Goal: Transaction & Acquisition: Purchase product/service

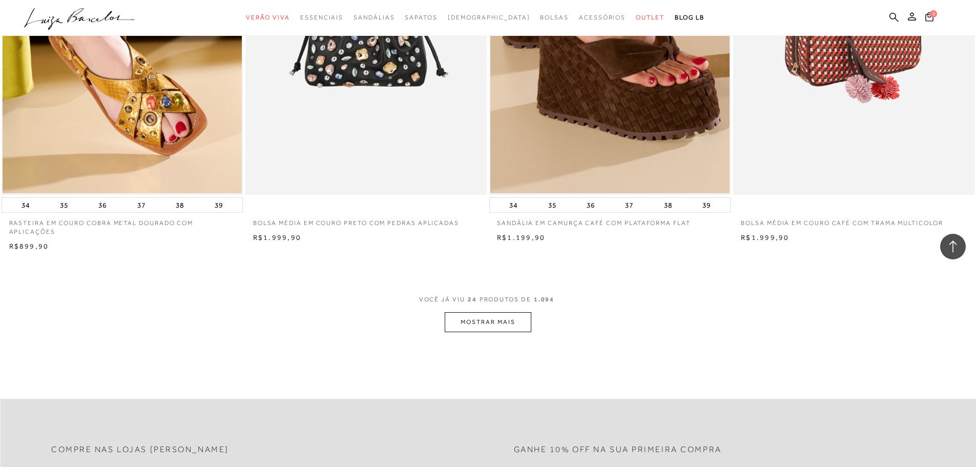
scroll to position [2460, 0]
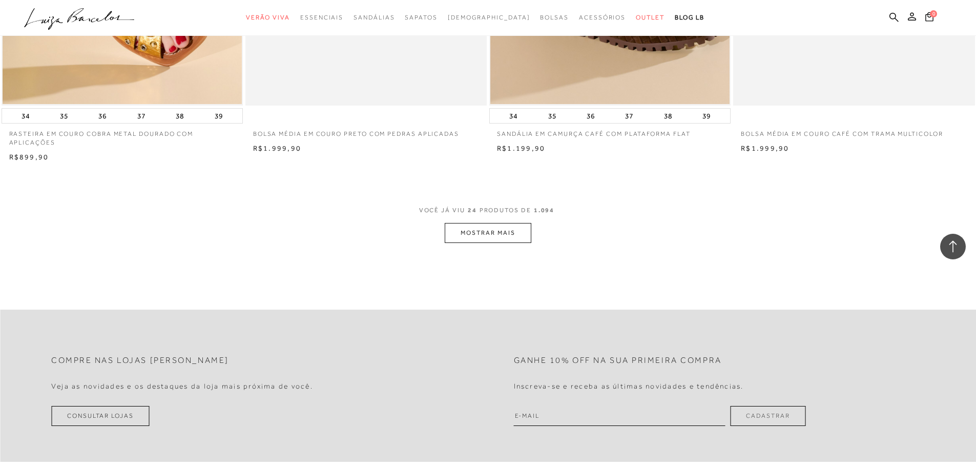
click at [510, 240] on button "MOSTRAR MAIS" at bounding box center [488, 233] width 86 height 20
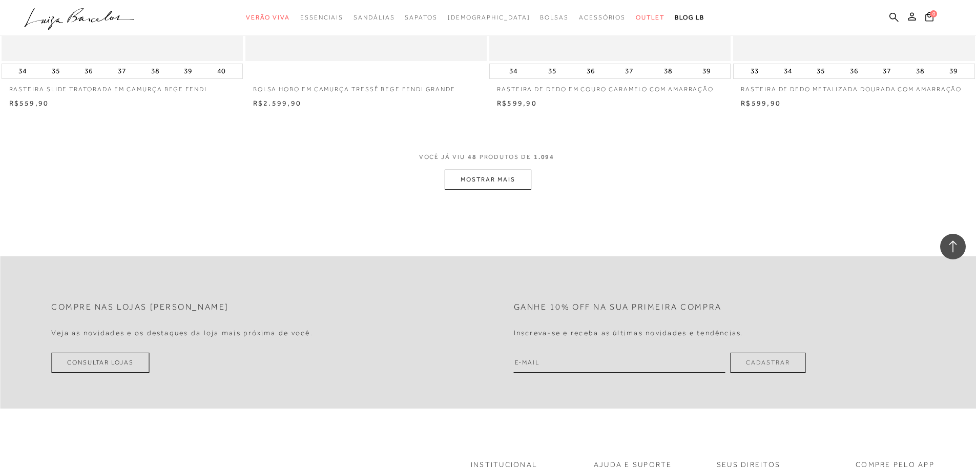
scroll to position [5177, 0]
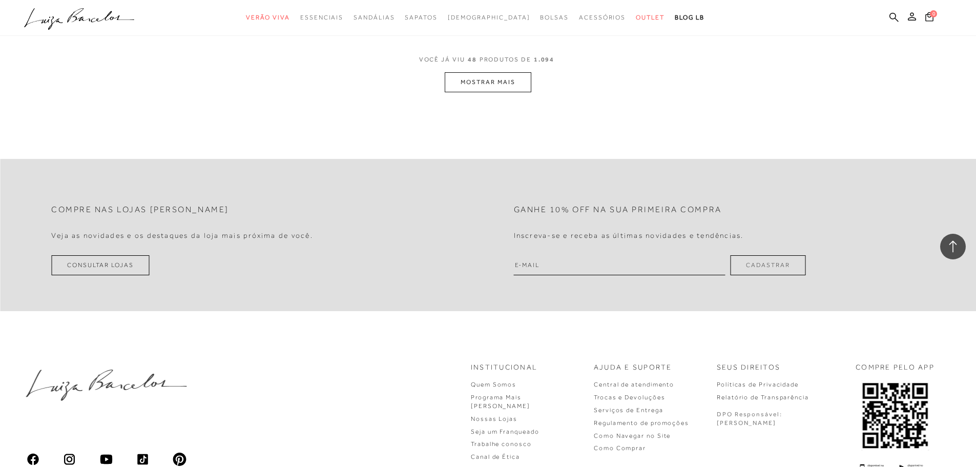
click at [511, 88] on button "MOSTRAR MAIS" at bounding box center [488, 82] width 86 height 20
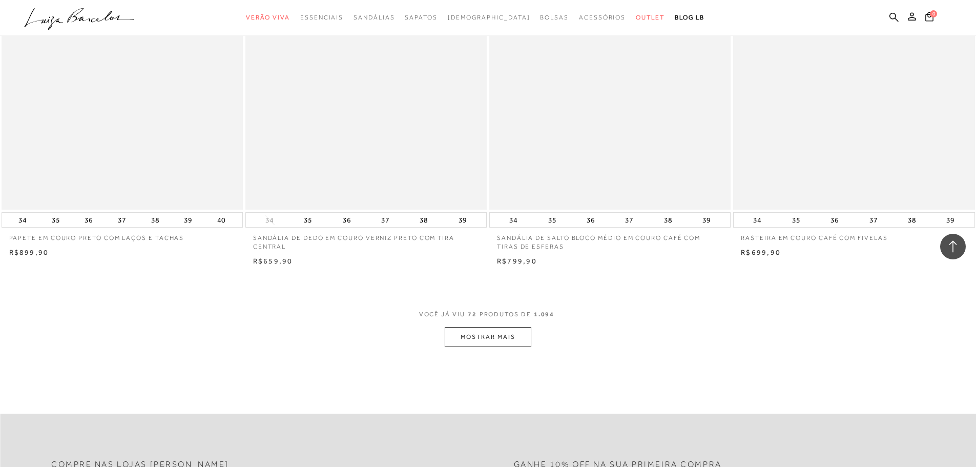
scroll to position [7586, 0]
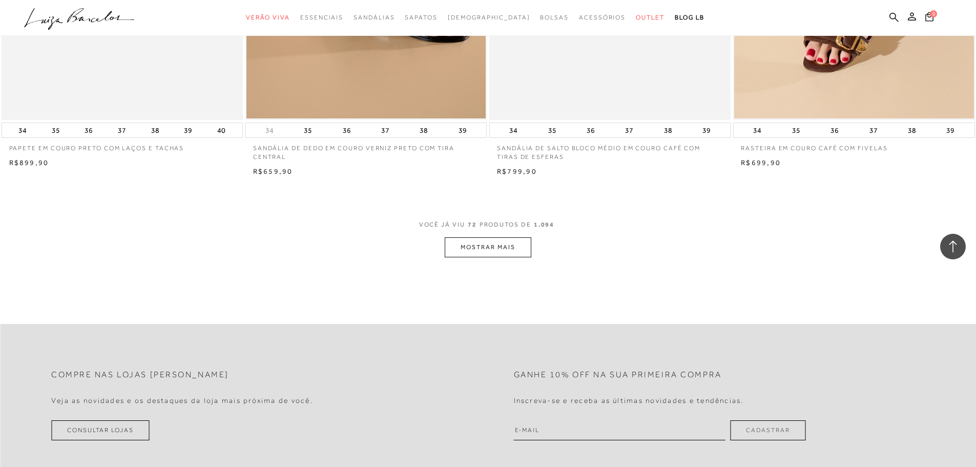
click at [503, 257] on button "MOSTRAR MAIS" at bounding box center [488, 247] width 86 height 20
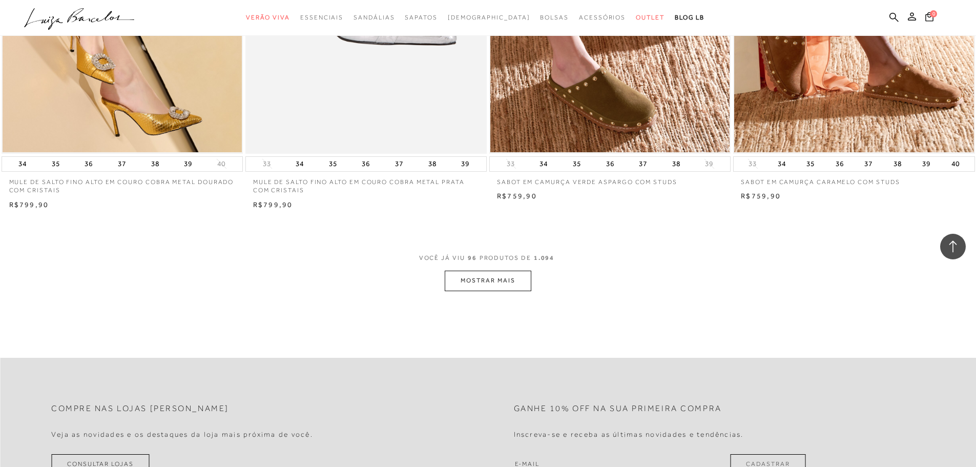
scroll to position [10302, 0]
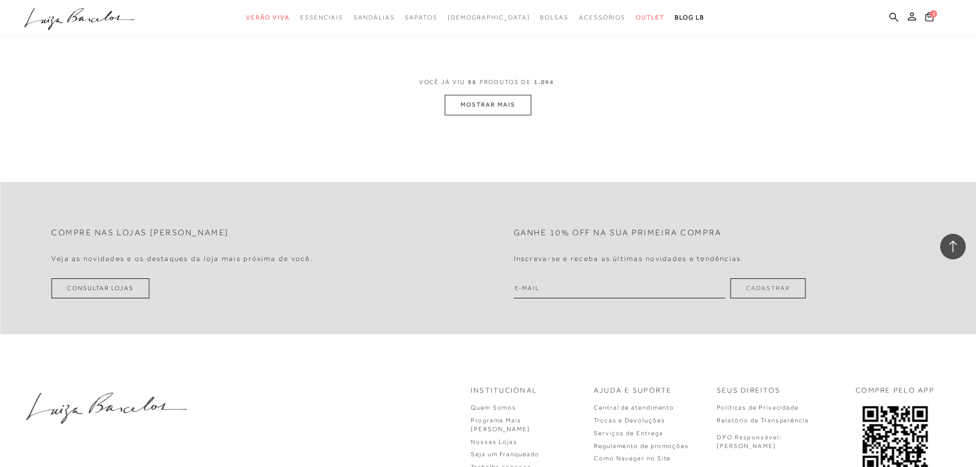
click at [461, 115] on button "MOSTRAR MAIS" at bounding box center [488, 105] width 86 height 20
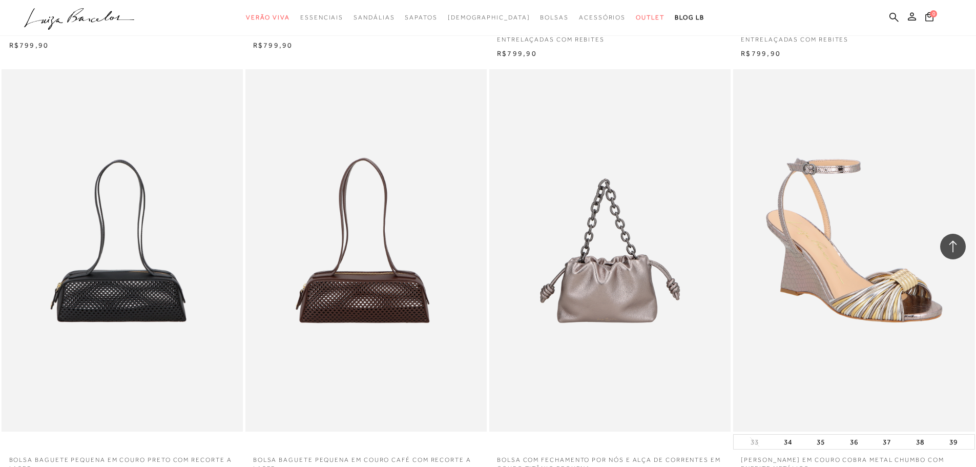
scroll to position [11737, 0]
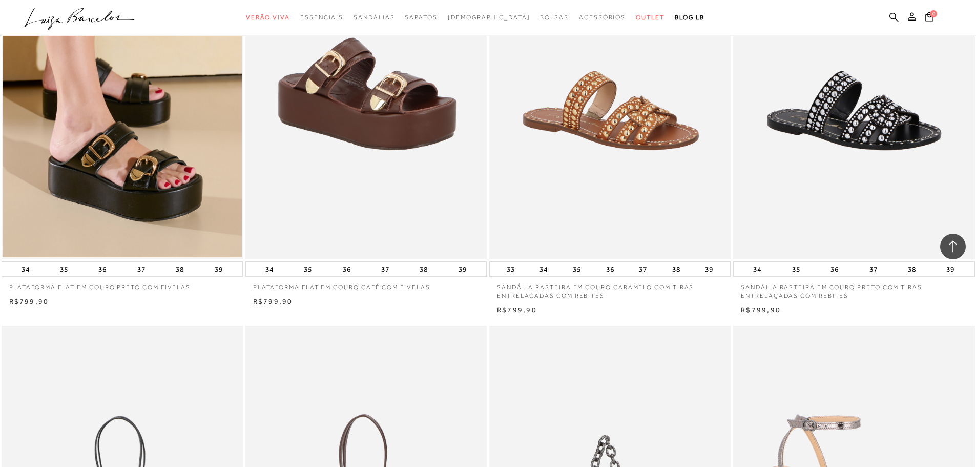
click at [488, 186] on div "SANDÁLIA RASTEIRA EM COURO CARAMELO COM TIRAS ENTRELAÇADAS COM REBITES 33 34 35…" at bounding box center [610, 105] width 244 height 421
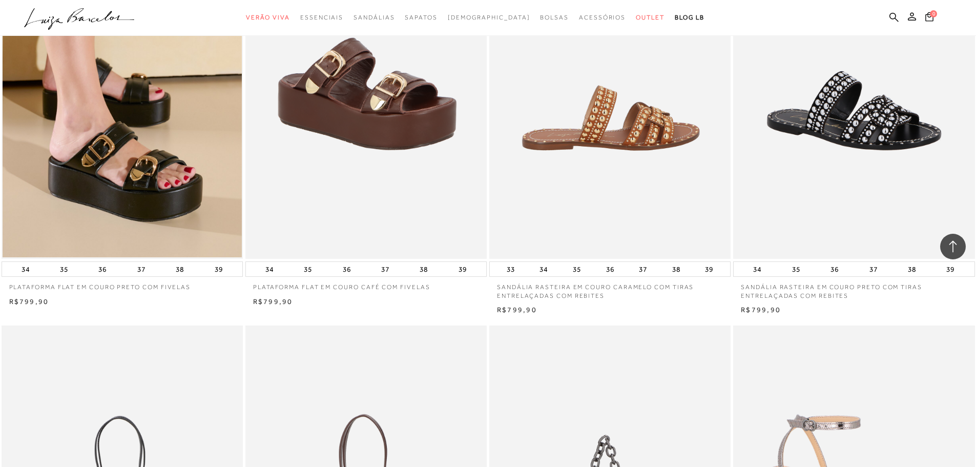
click at [555, 175] on img at bounding box center [610, 77] width 240 height 362
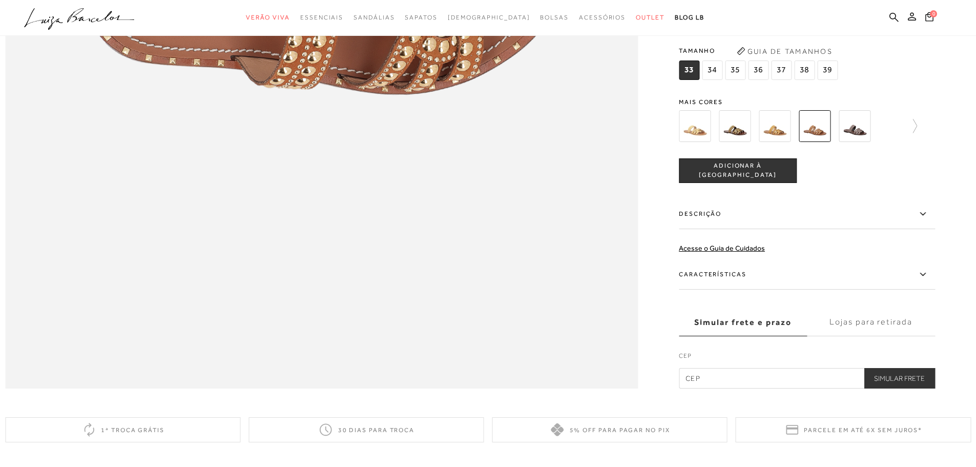
scroll to position [1538, 0]
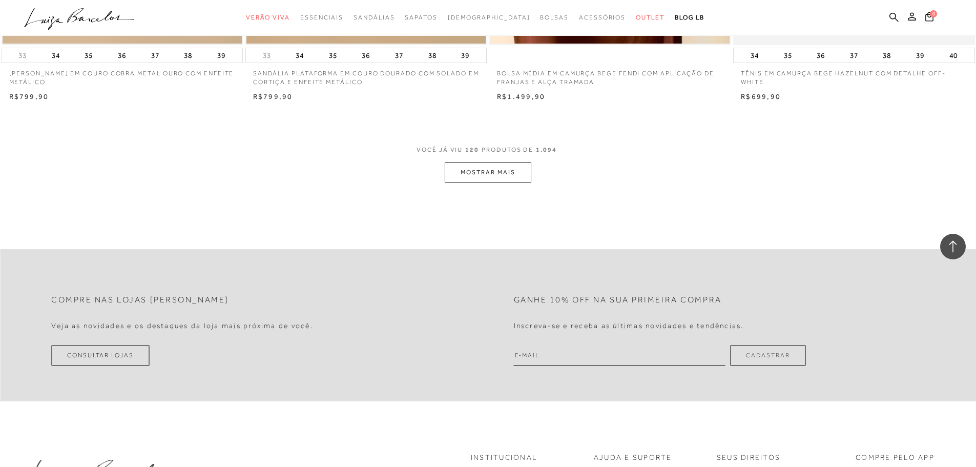
scroll to position [12661, 0]
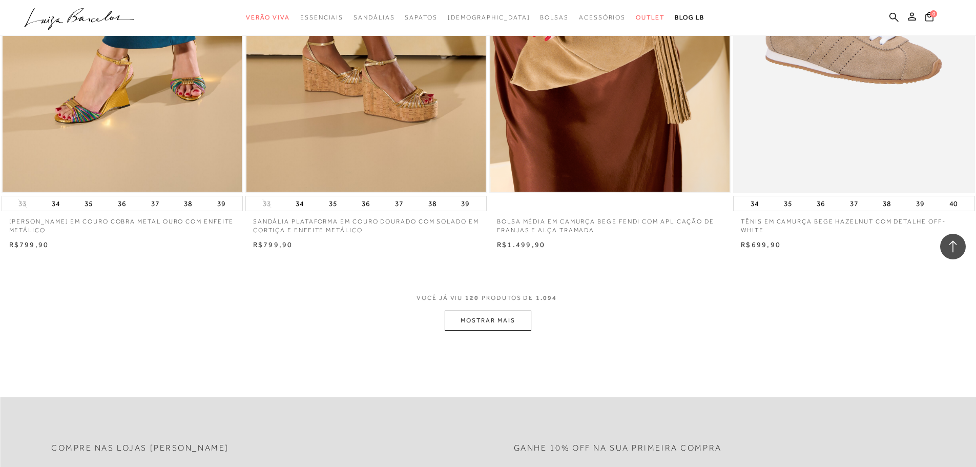
click at [488, 324] on button "MOSTRAR MAIS" at bounding box center [488, 321] width 86 height 20
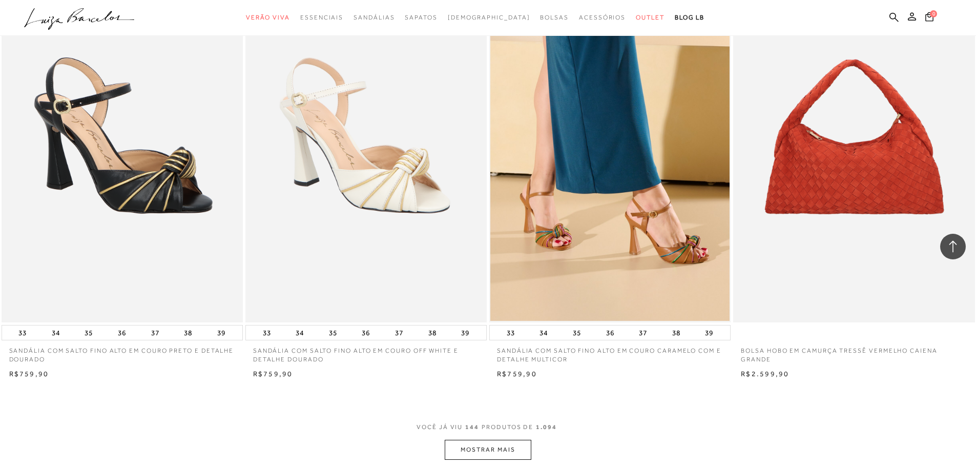
scroll to position [15326, 0]
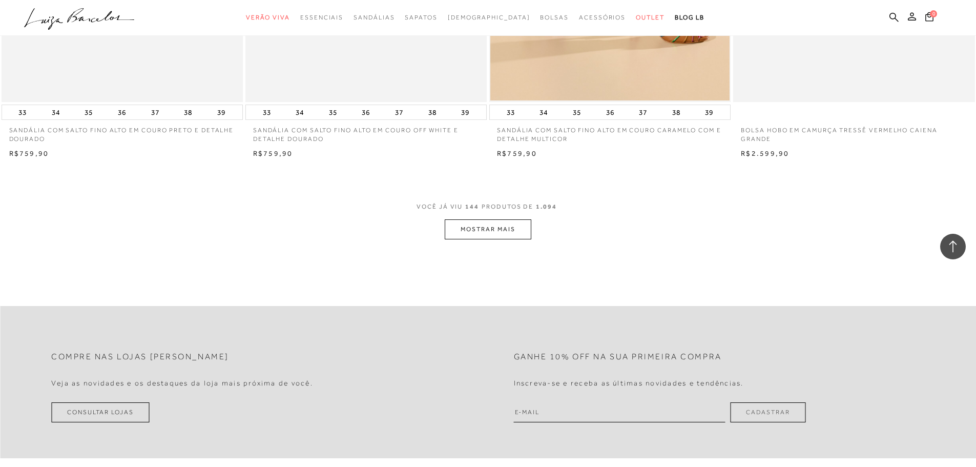
click at [473, 235] on button "MOSTRAR MAIS" at bounding box center [488, 229] width 86 height 20
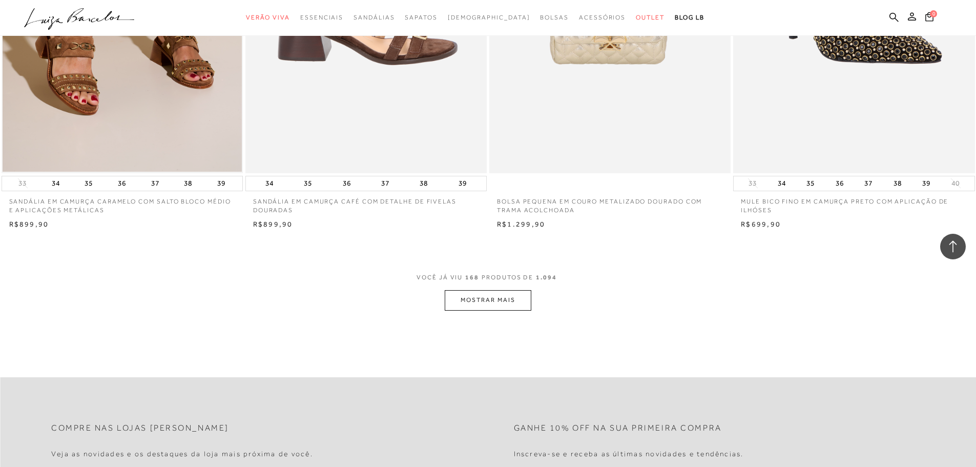
scroll to position [17888, 0]
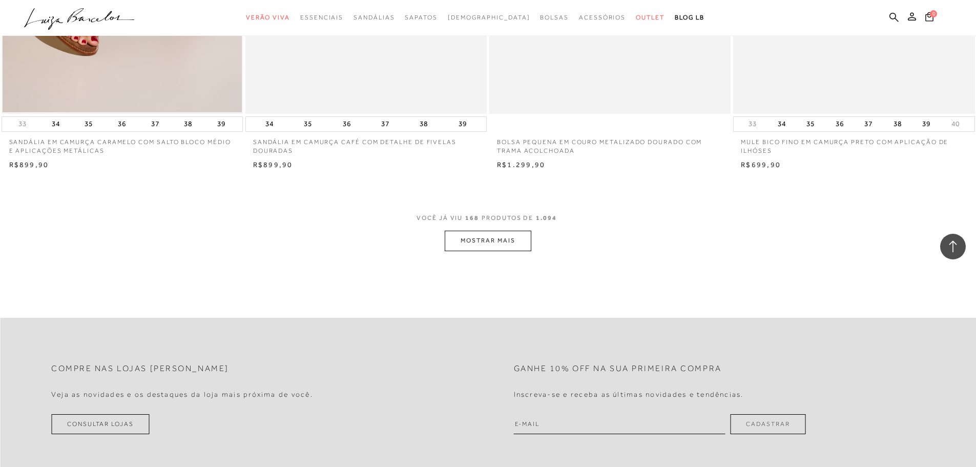
click at [494, 251] on button "MOSTRAR MAIS" at bounding box center [488, 241] width 86 height 20
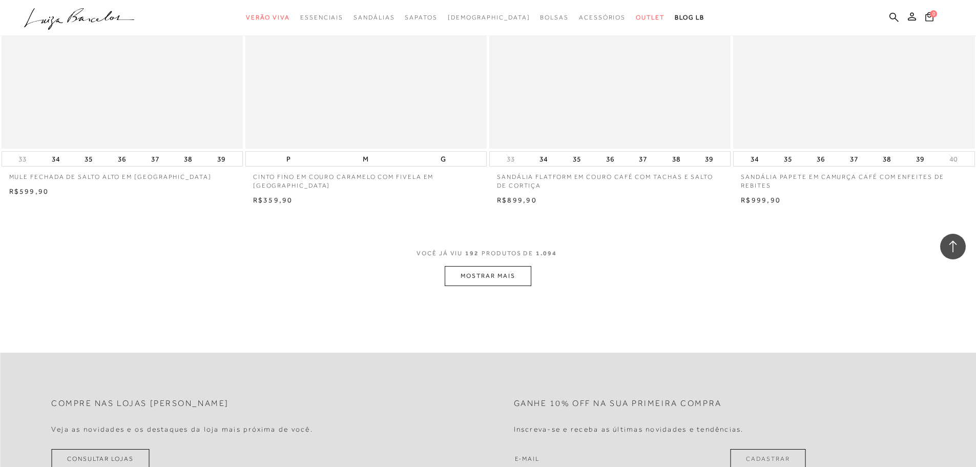
scroll to position [20502, 0]
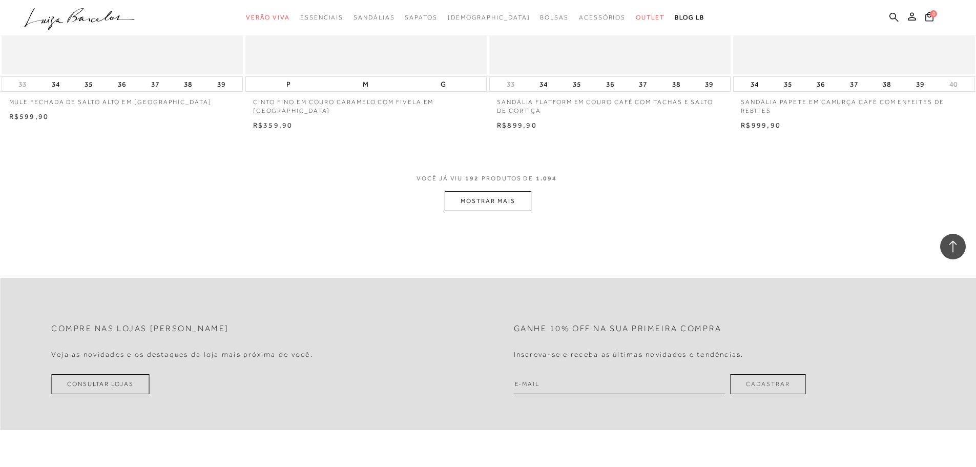
click at [468, 211] on button "MOSTRAR MAIS" at bounding box center [488, 201] width 86 height 20
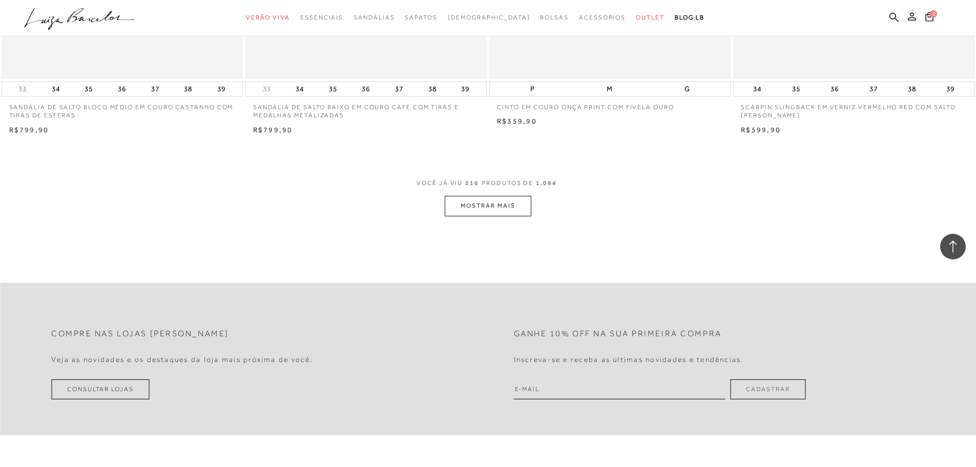
scroll to position [23065, 0]
click at [508, 214] on button "MOSTRAR MAIS" at bounding box center [488, 204] width 86 height 20
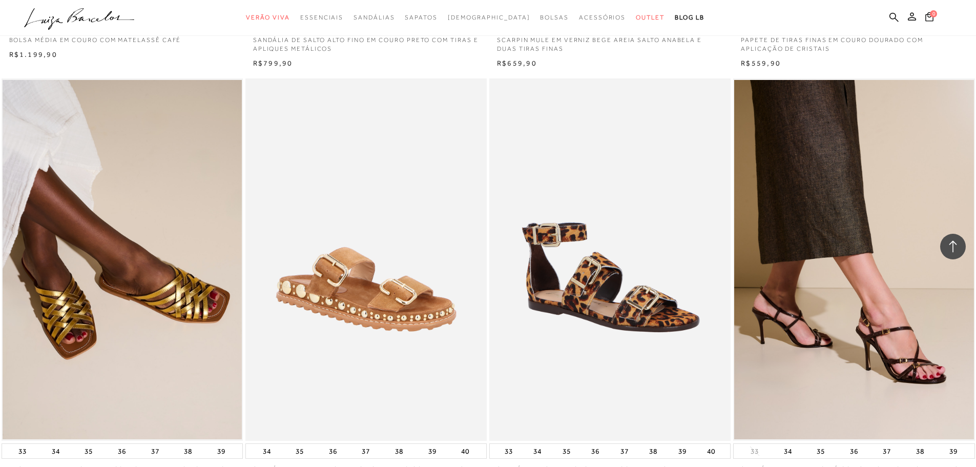
scroll to position [25474, 0]
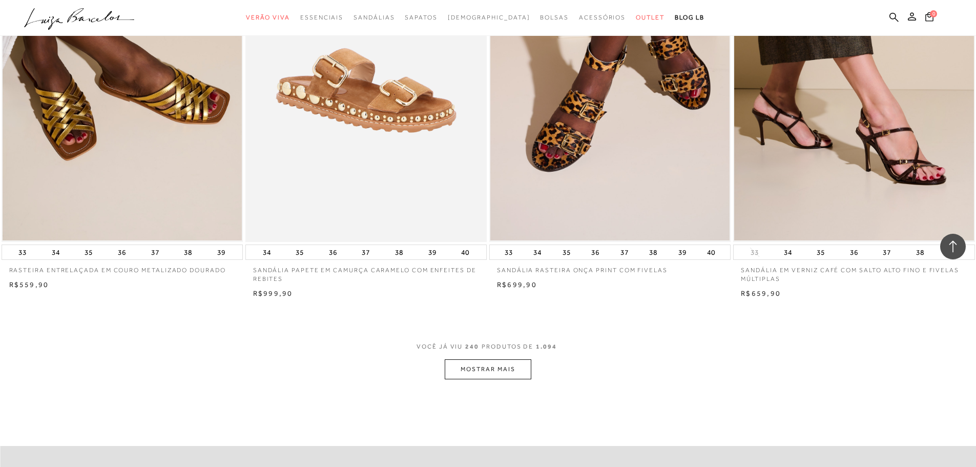
click at [517, 379] on button "MOSTRAR MAIS" at bounding box center [488, 369] width 86 height 20
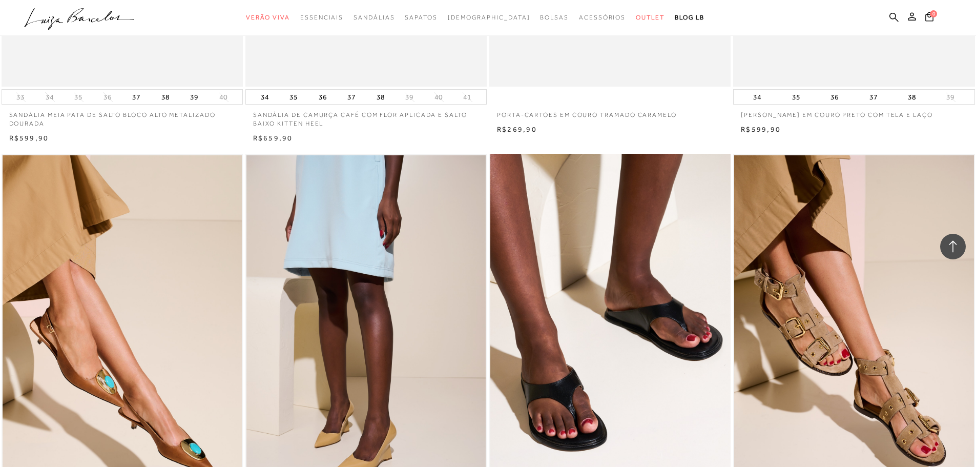
scroll to position [27883, 0]
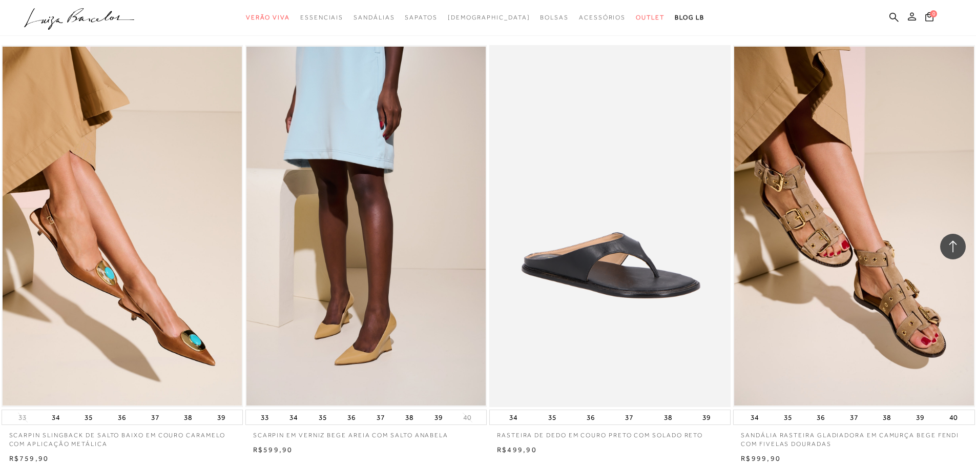
click at [912, 13] on icon at bounding box center [912, 16] width 8 height 8
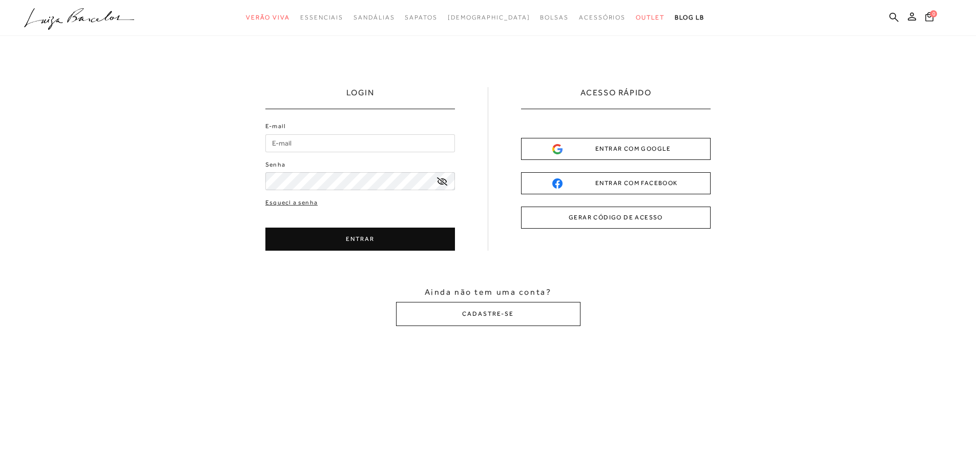
click at [321, 144] on input "E-mail" at bounding box center [360, 143] width 190 height 18
type input "gabriellagodino@outlook.com"
click at [442, 179] on icon at bounding box center [442, 181] width 10 height 8
click at [442, 179] on icon at bounding box center [442, 181] width 10 height 7
click at [392, 243] on button "ENTRAR" at bounding box center [360, 239] width 190 height 23
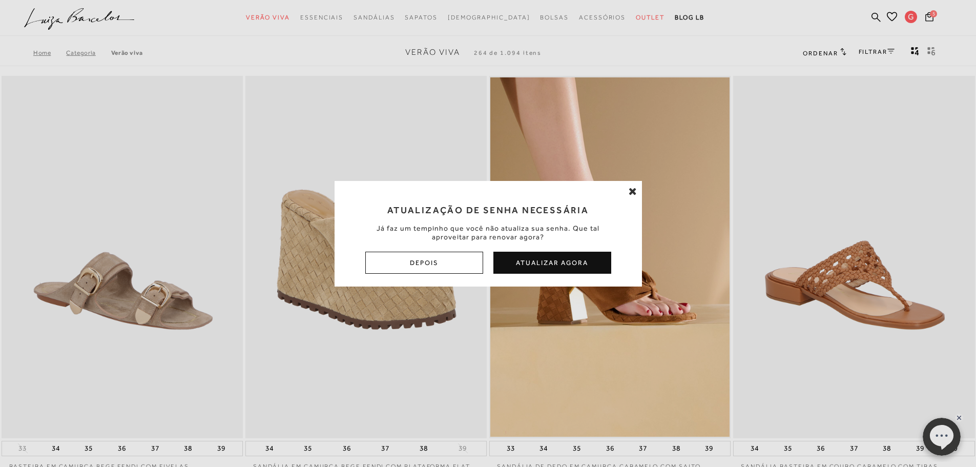
click at [518, 270] on button "Atualizar Agora" at bounding box center [553, 263] width 118 height 22
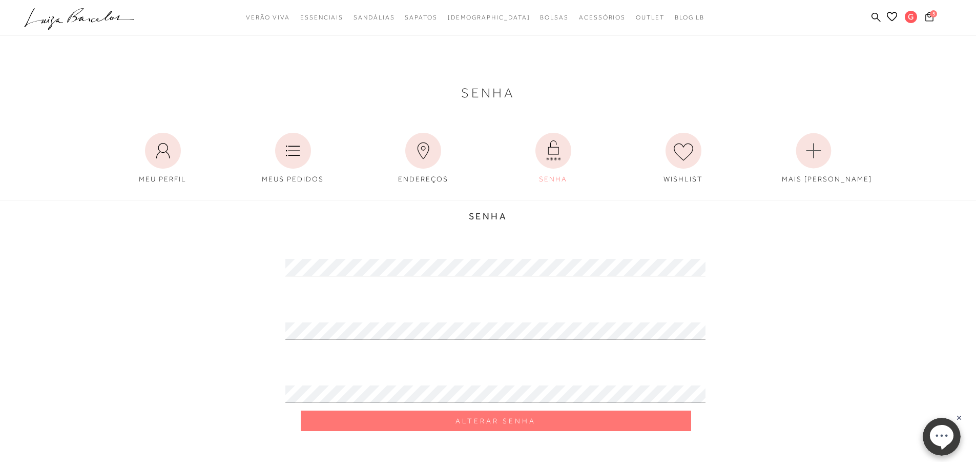
click at [933, 13] on span "5" at bounding box center [933, 13] width 7 height 7
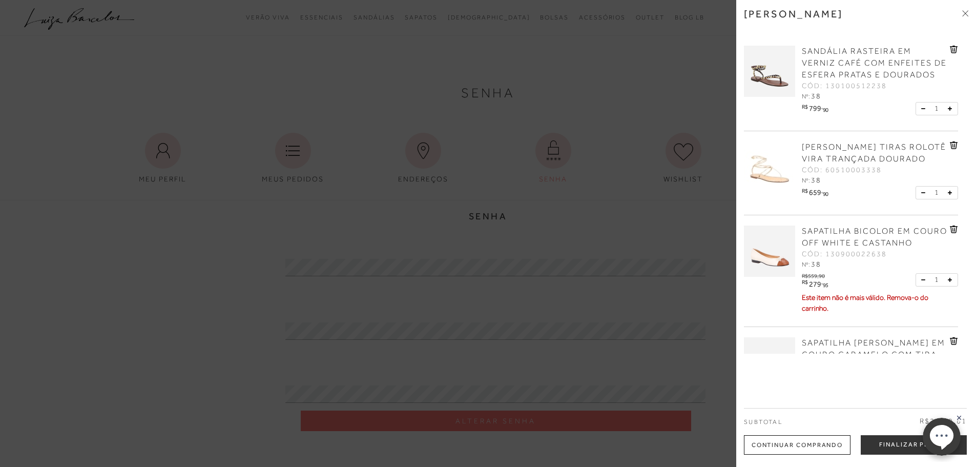
click at [512, 67] on div at bounding box center [488, 233] width 976 height 467
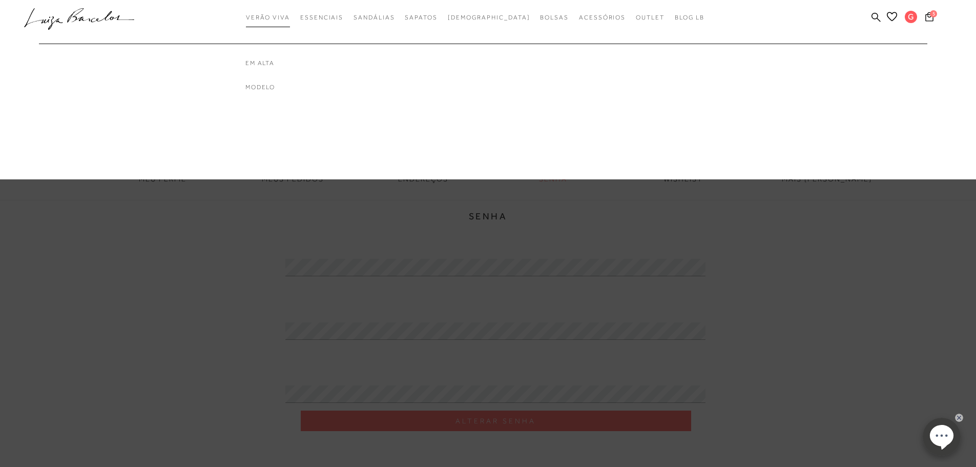
click at [285, 22] on link "Verão Viva" at bounding box center [268, 17] width 44 height 19
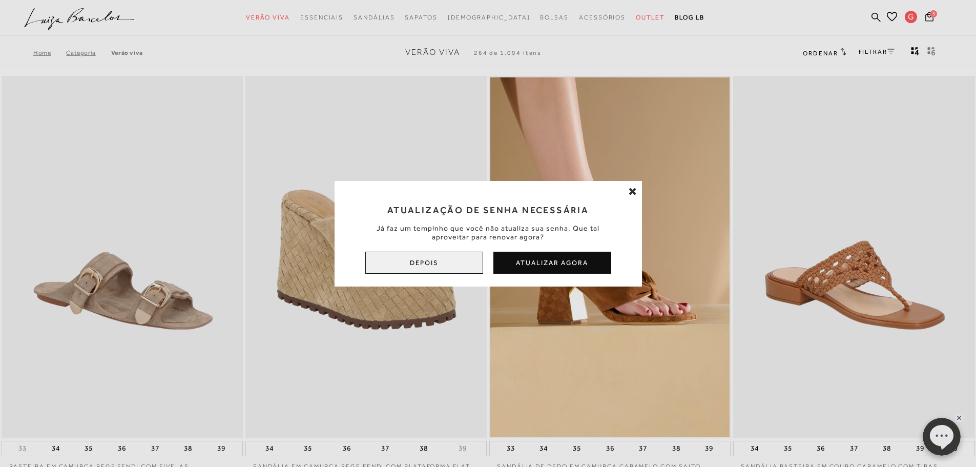
click at [445, 259] on button "Depois" at bounding box center [424, 263] width 118 height 22
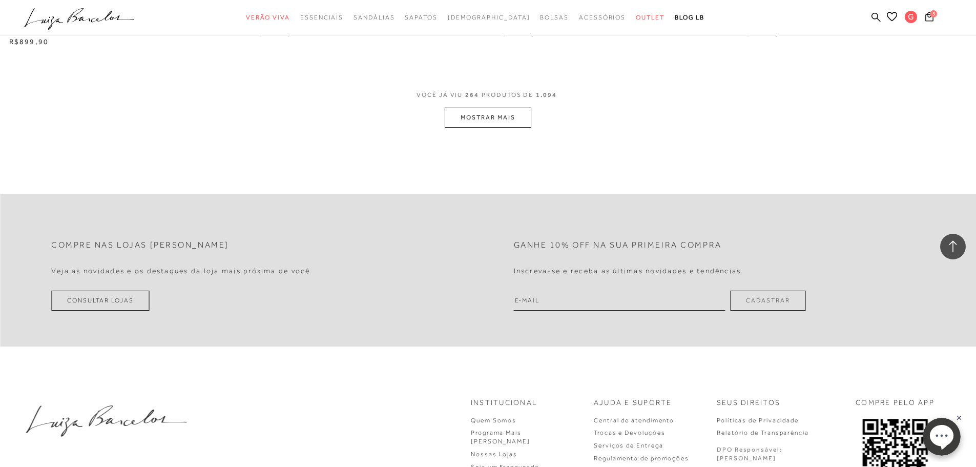
scroll to position [5177, 0]
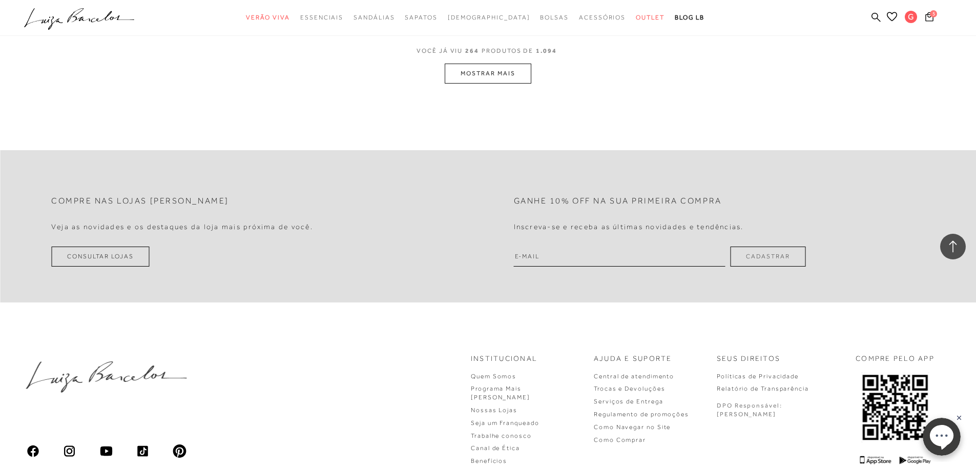
click at [505, 84] on button "MOSTRAR MAIS" at bounding box center [488, 74] width 86 height 20
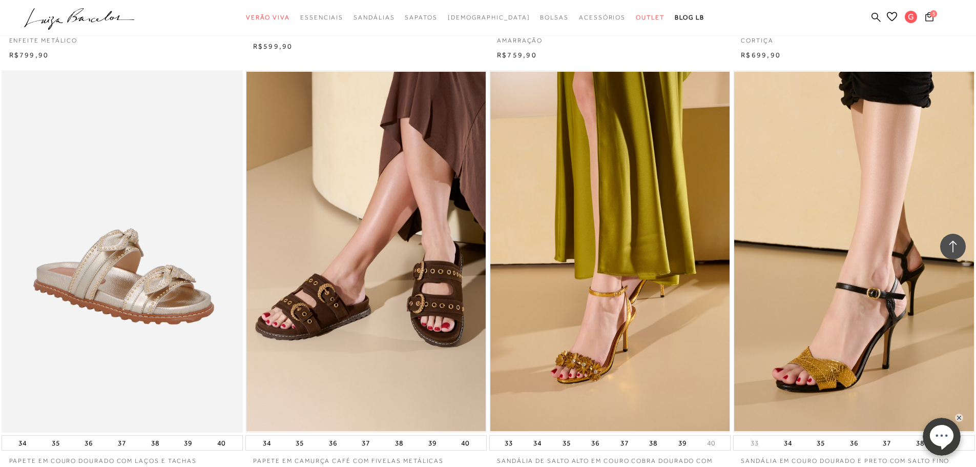
scroll to position [6509, 0]
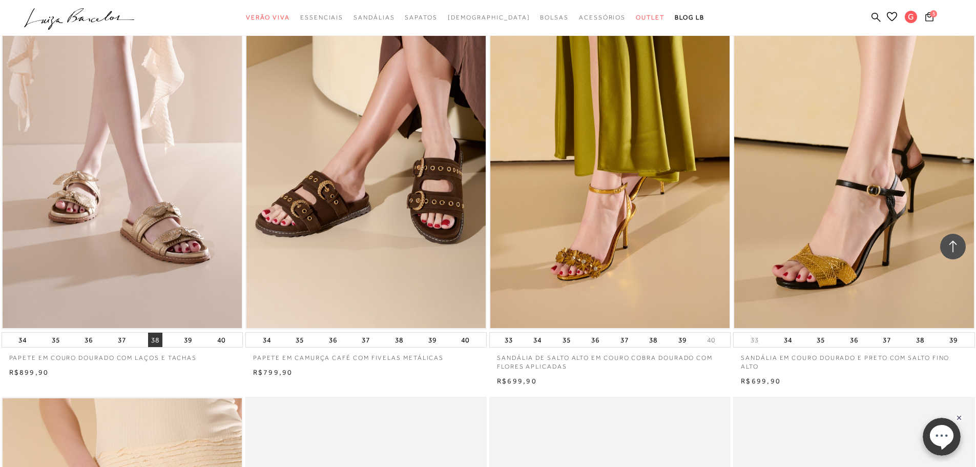
click at [158, 347] on button "38" at bounding box center [155, 340] width 14 height 14
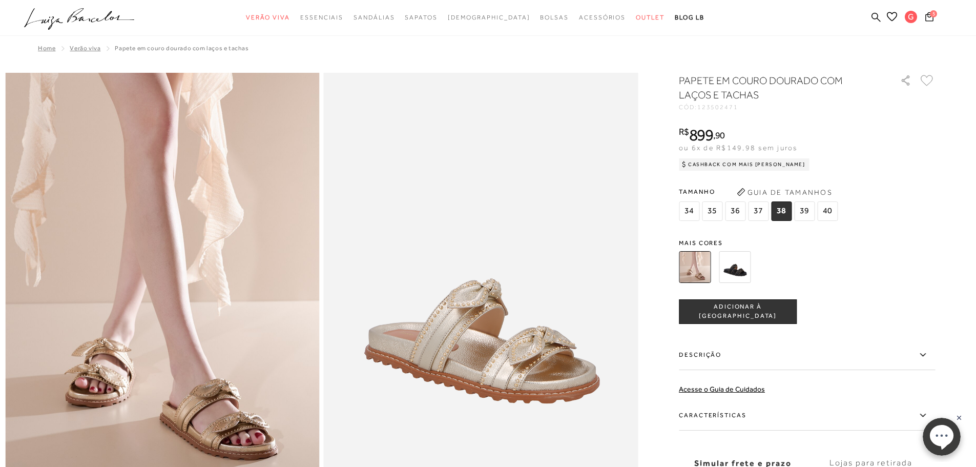
click at [784, 311] on button "ADICIONAR À [GEOGRAPHIC_DATA]" at bounding box center [738, 311] width 118 height 25
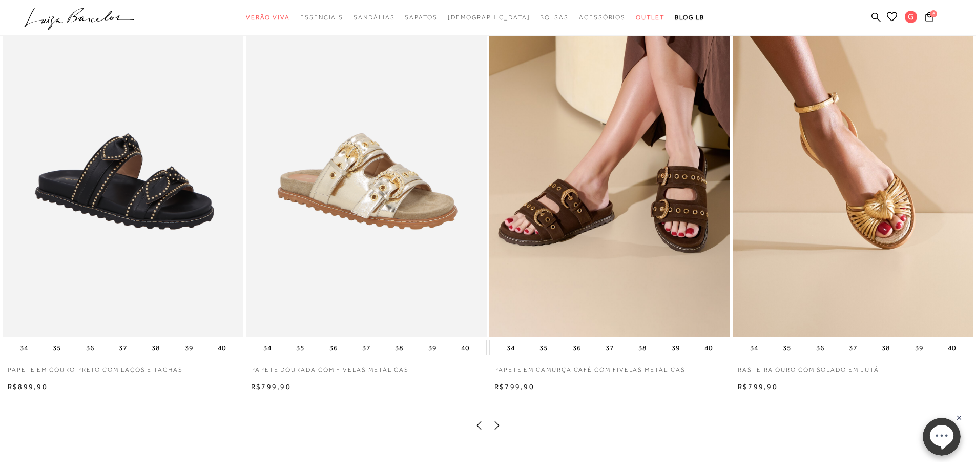
scroll to position [1794, 0]
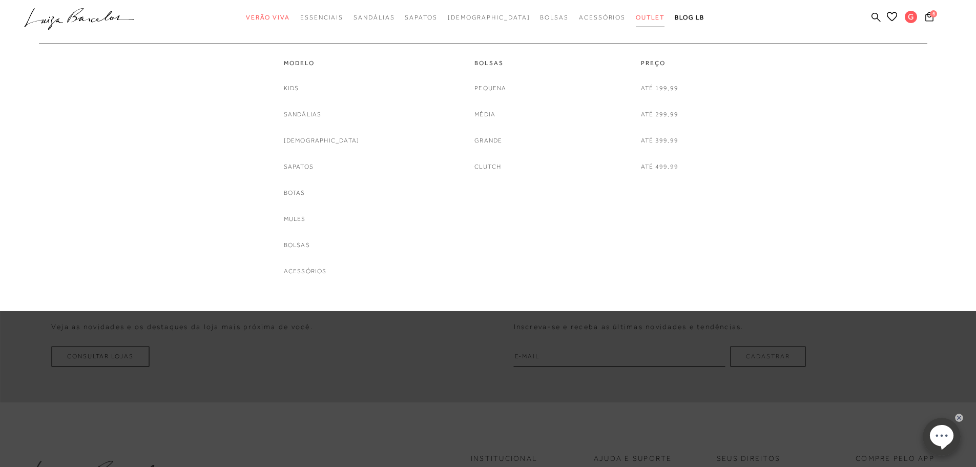
click at [636, 13] on link "Outlet" at bounding box center [650, 17] width 29 height 19
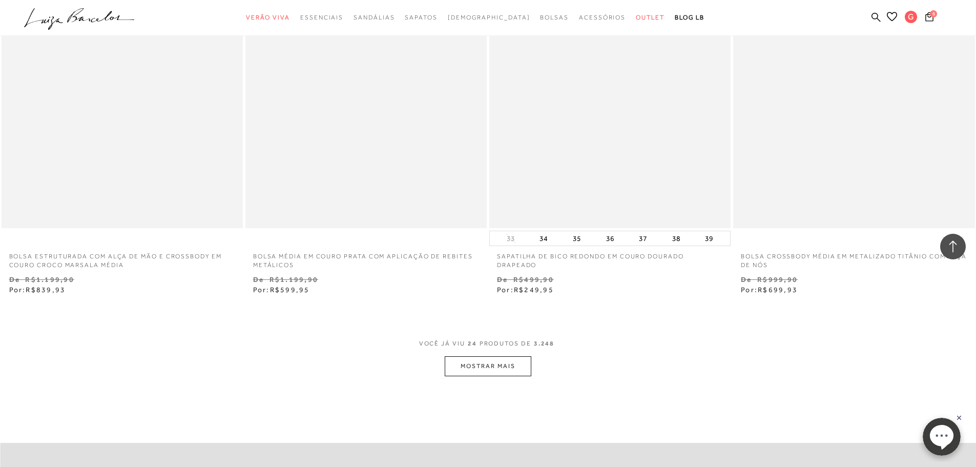
scroll to position [2614, 0]
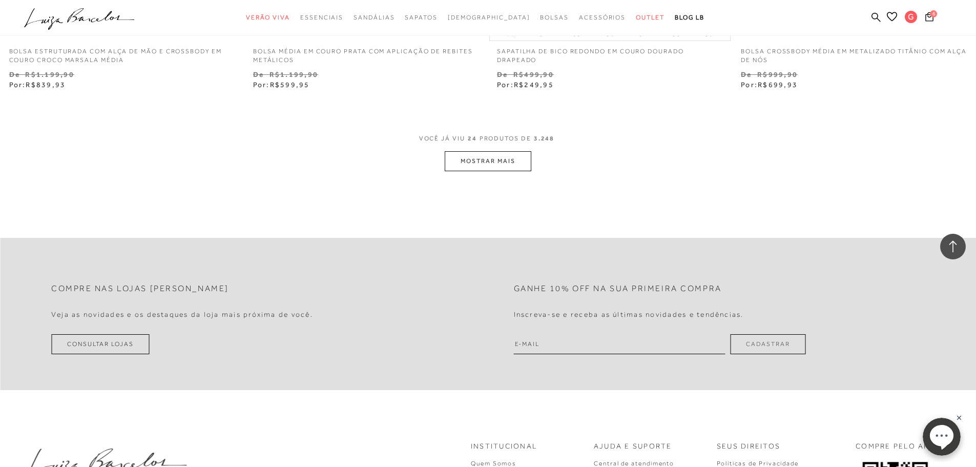
click at [474, 159] on button "MOSTRAR MAIS" at bounding box center [488, 161] width 86 height 20
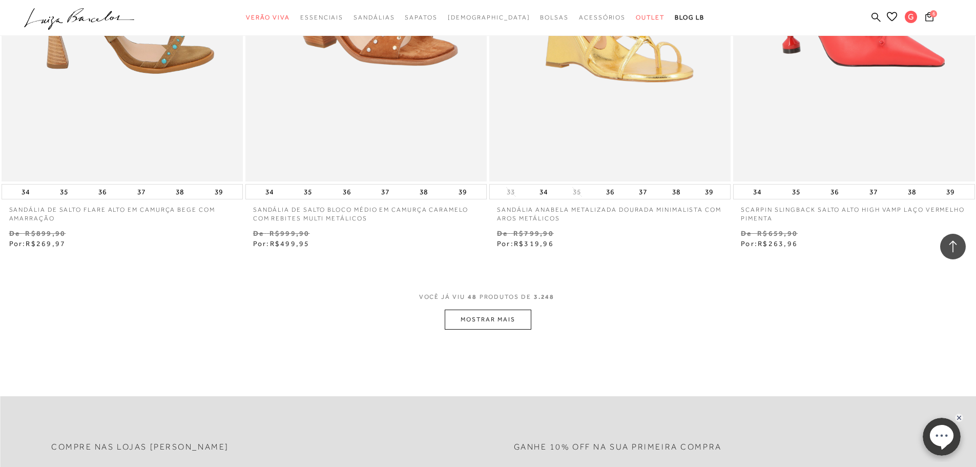
scroll to position [5177, 0]
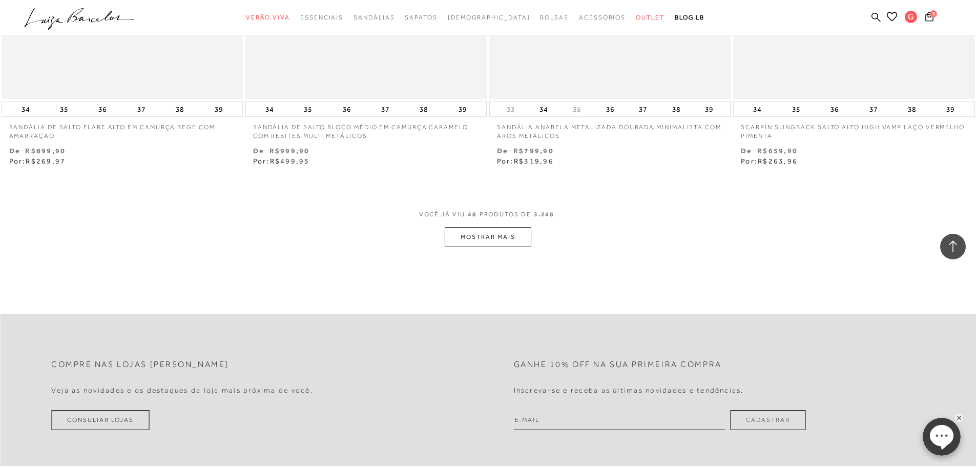
click at [495, 236] on button "MOSTRAR MAIS" at bounding box center [488, 237] width 86 height 20
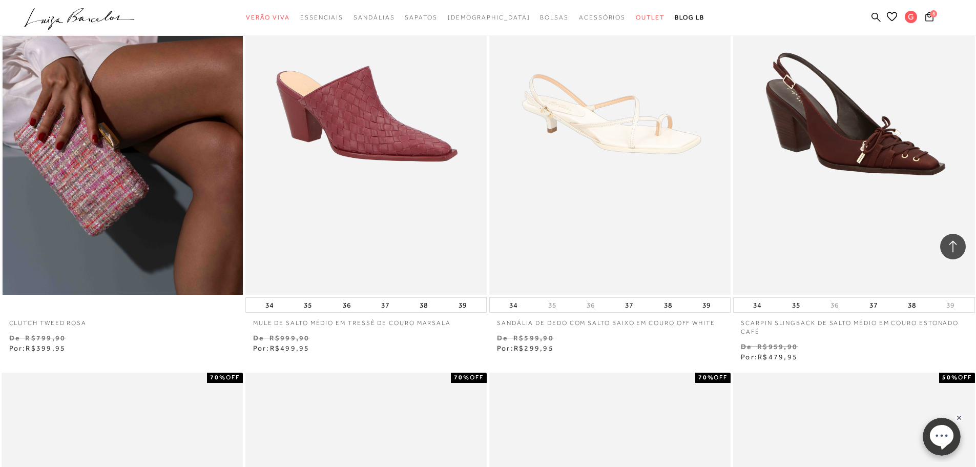
scroll to position [6304, 0]
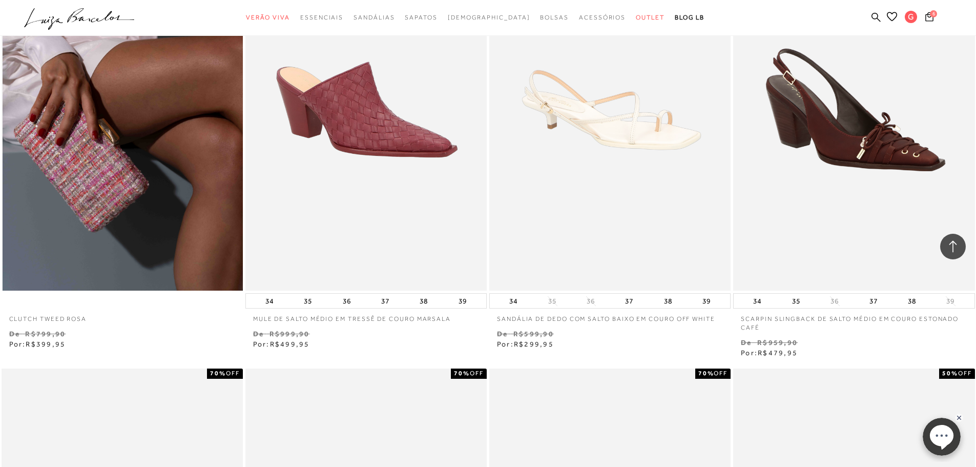
click at [177, 243] on img at bounding box center [123, 110] width 240 height 362
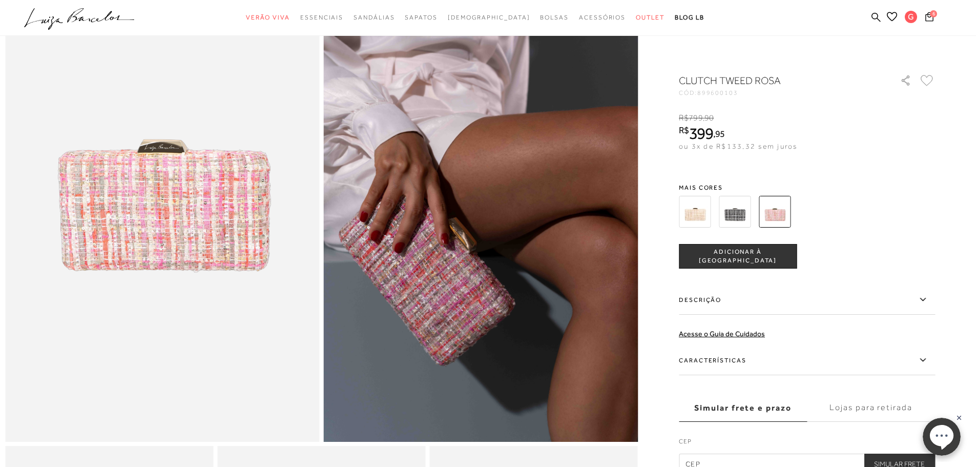
click at [748, 208] on img at bounding box center [735, 212] width 32 height 32
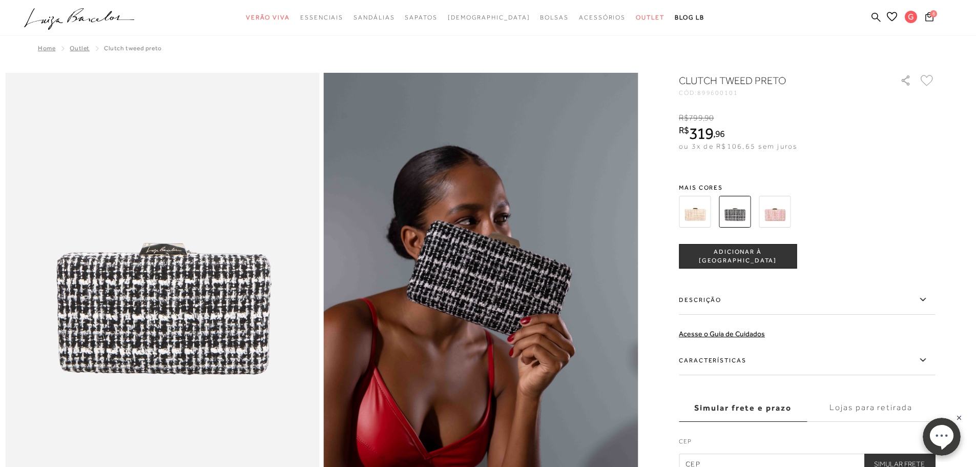
click at [782, 217] on img at bounding box center [775, 212] width 32 height 32
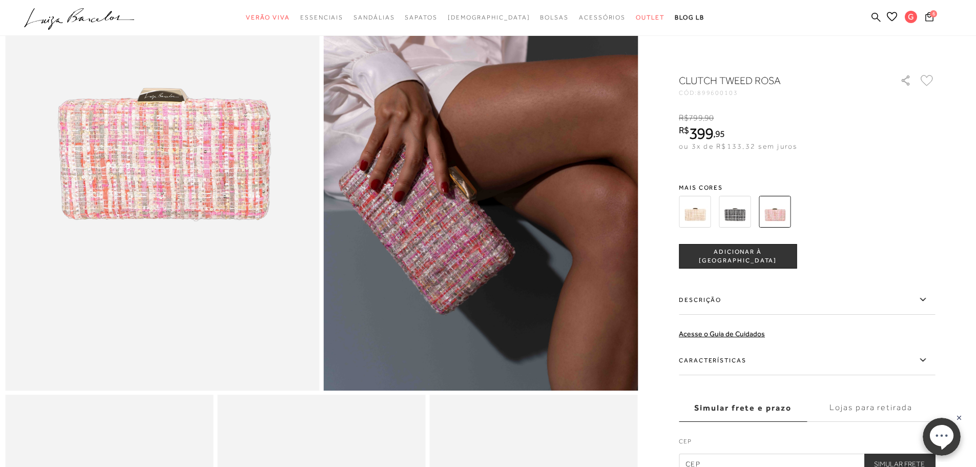
click at [774, 261] on button "ADICIONAR À [GEOGRAPHIC_DATA]" at bounding box center [738, 256] width 118 height 25
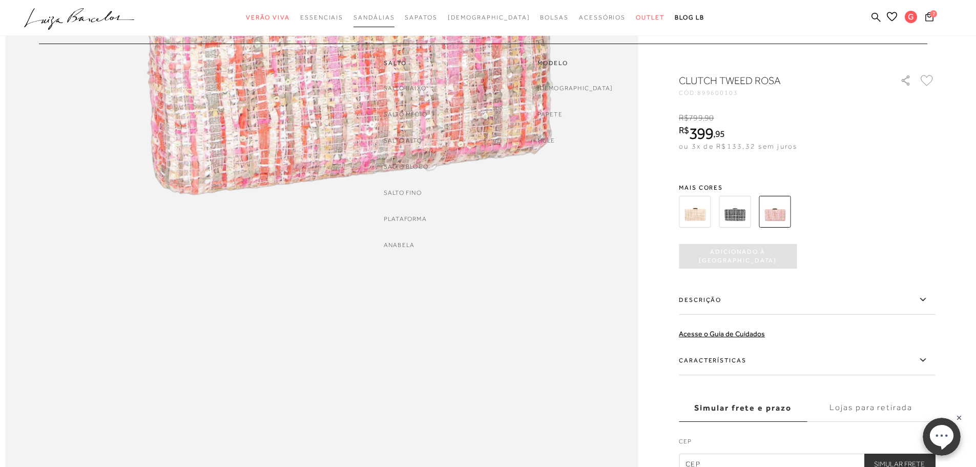
scroll to position [1743, 0]
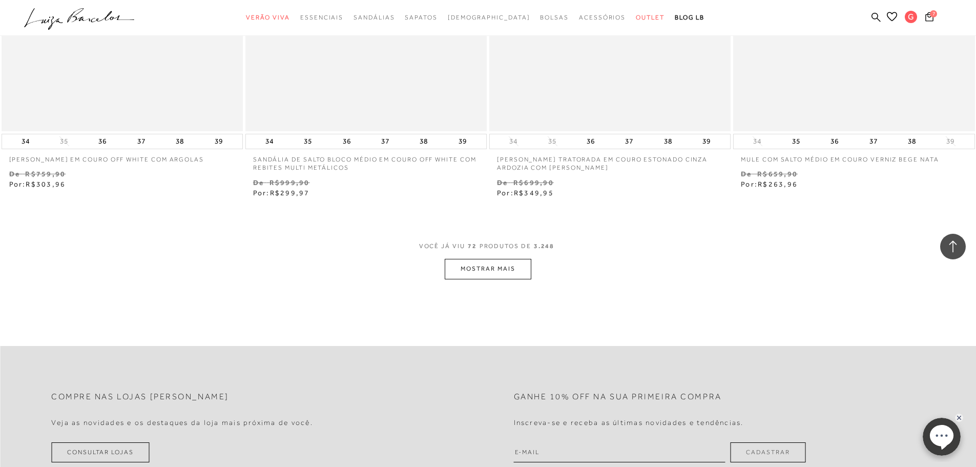
scroll to position [7842, 0]
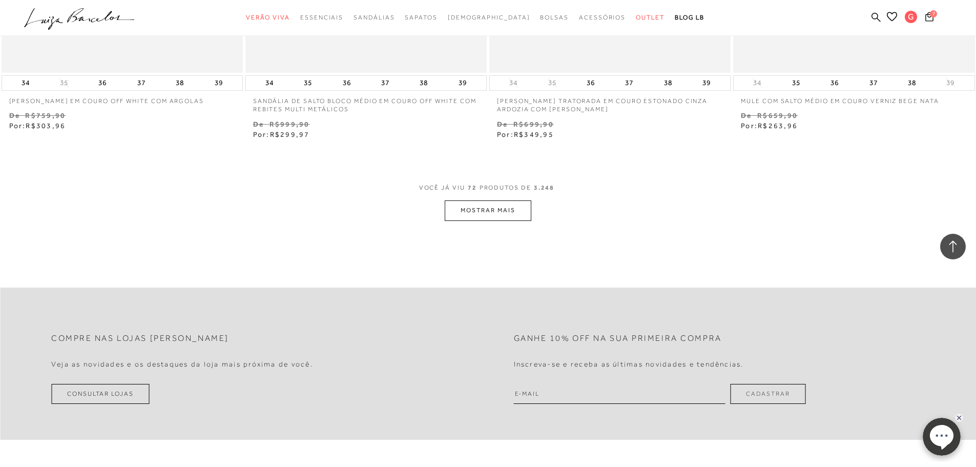
click at [503, 212] on button "MOSTRAR MAIS" at bounding box center [488, 210] width 86 height 20
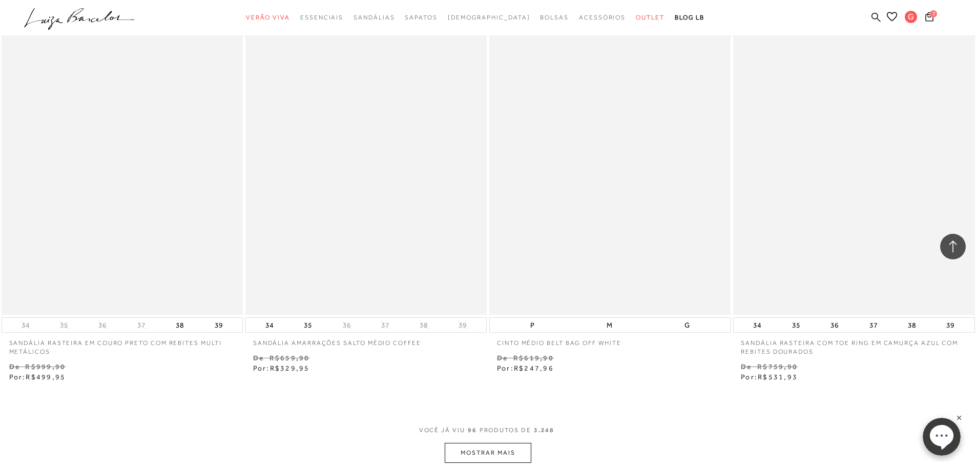
scroll to position [10456, 0]
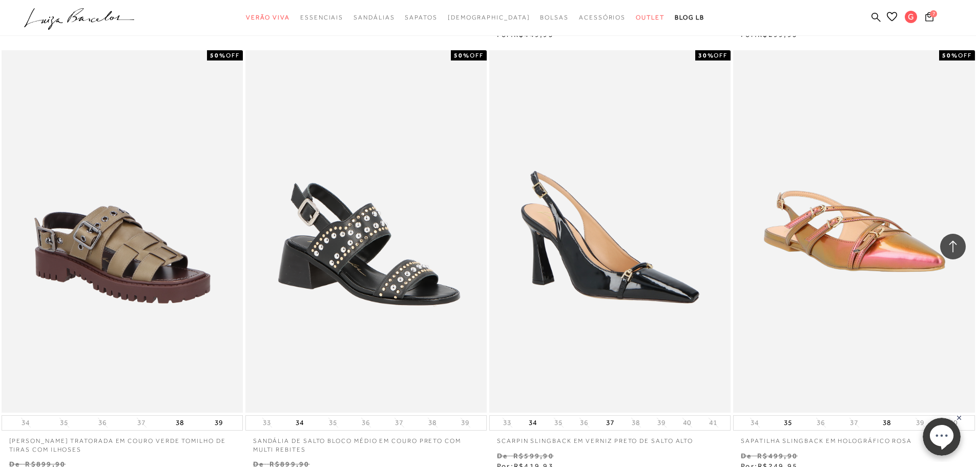
scroll to position [13121, 0]
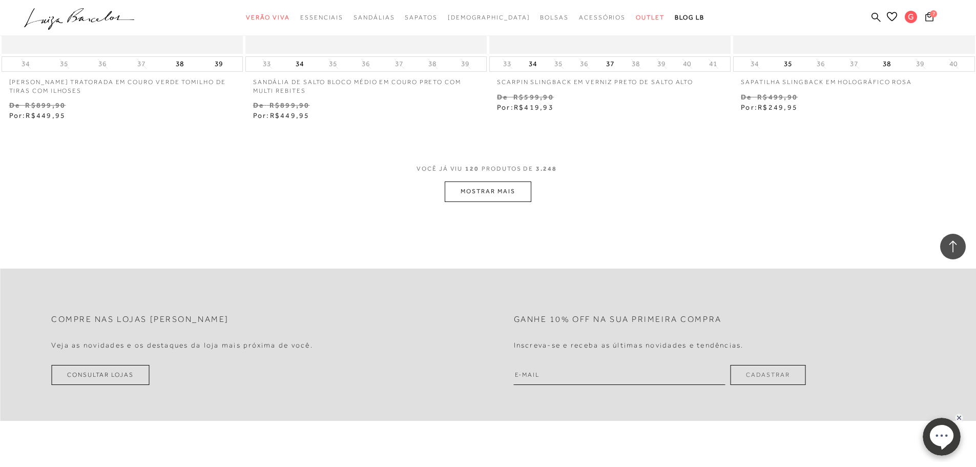
click at [453, 183] on button "MOSTRAR MAIS" at bounding box center [488, 191] width 86 height 20
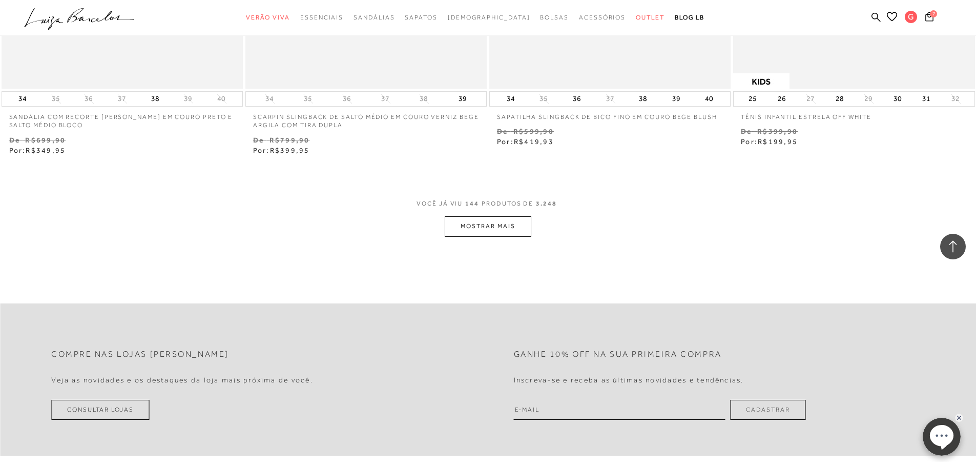
scroll to position [15735, 0]
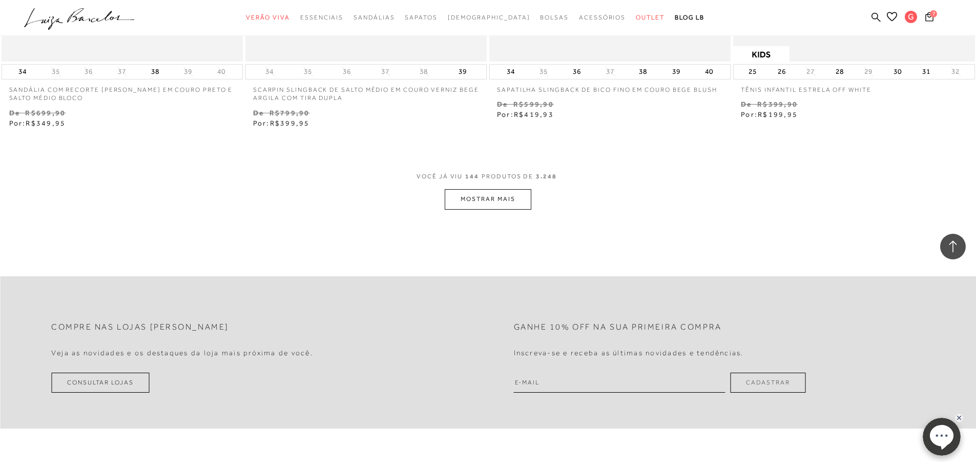
click at [485, 209] on button "MOSTRAR MAIS" at bounding box center [488, 199] width 86 height 20
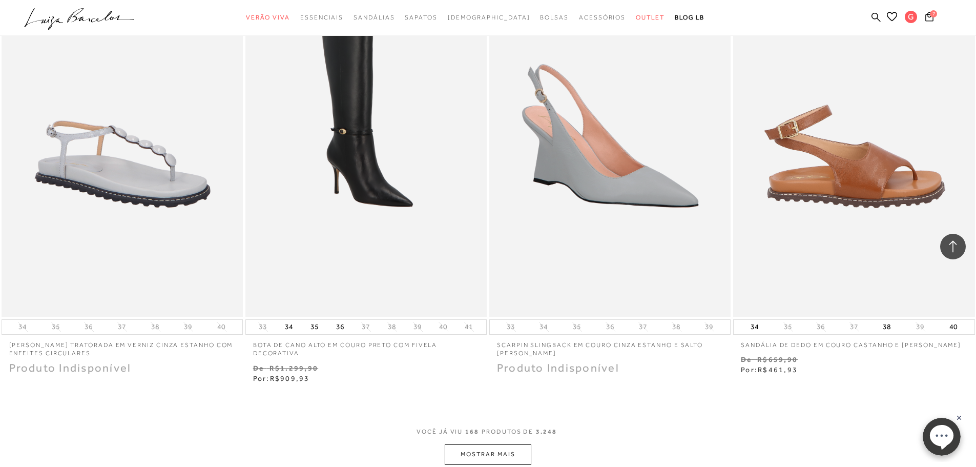
scroll to position [18195, 0]
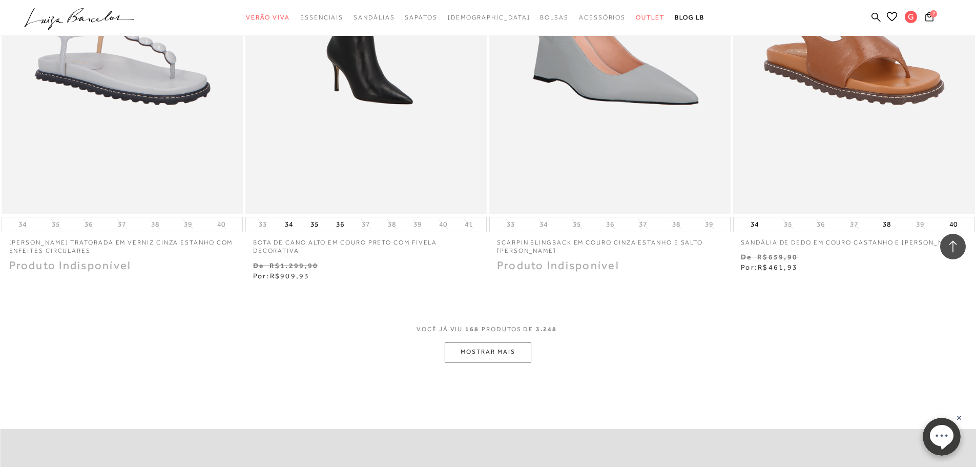
click at [512, 344] on button "MOSTRAR MAIS" at bounding box center [488, 352] width 86 height 20
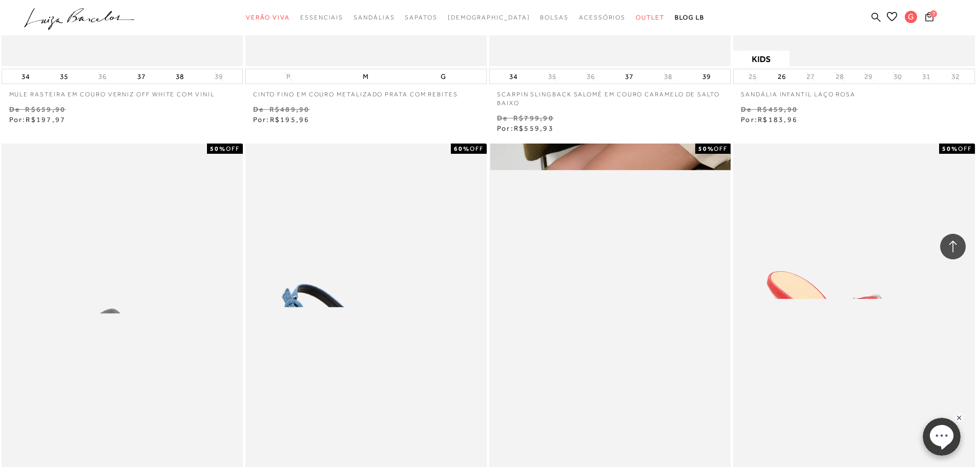
scroll to position [20643, 0]
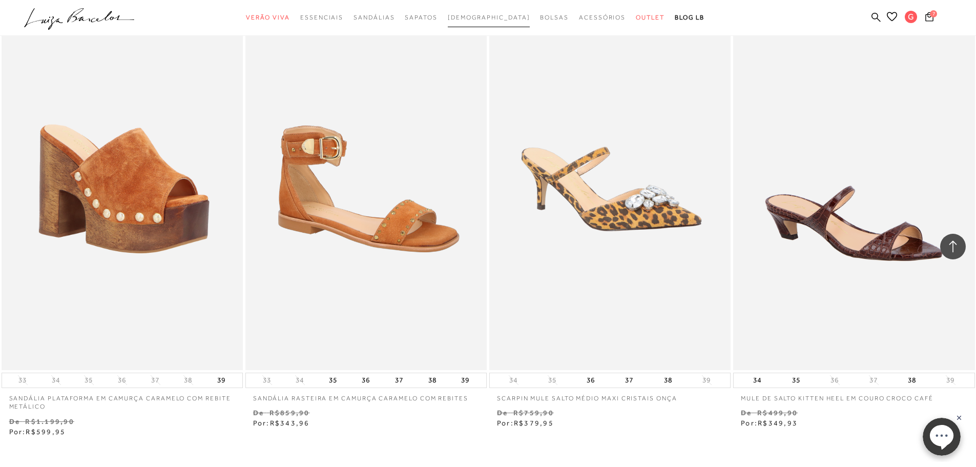
scroll to position [23667, 0]
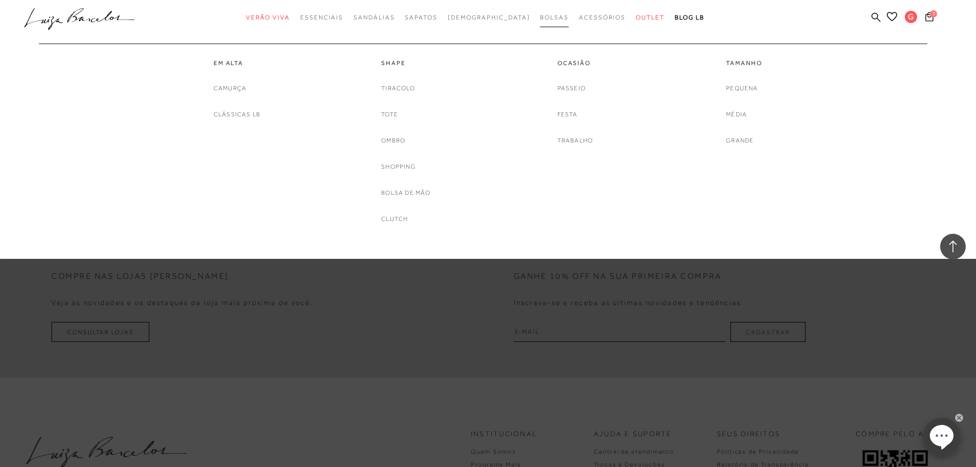
click at [541, 15] on span "Bolsas" at bounding box center [554, 17] width 29 height 7
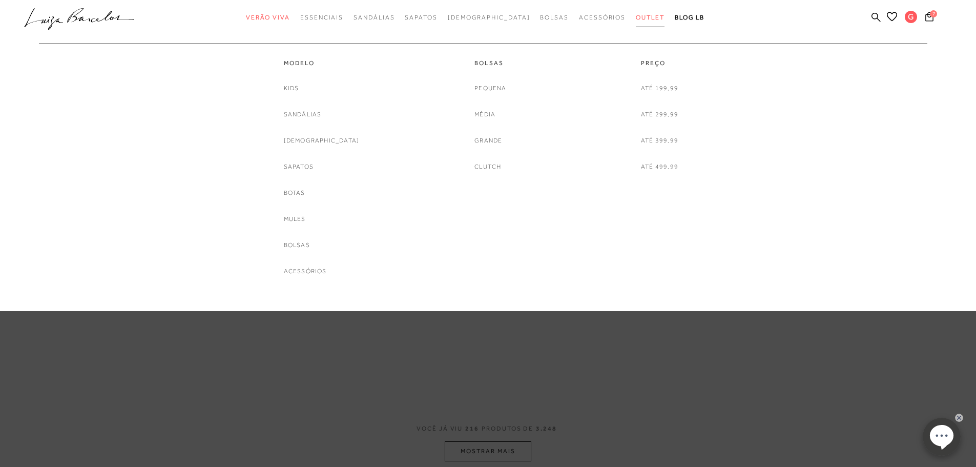
click at [636, 21] on span "Outlet" at bounding box center [650, 17] width 29 height 7
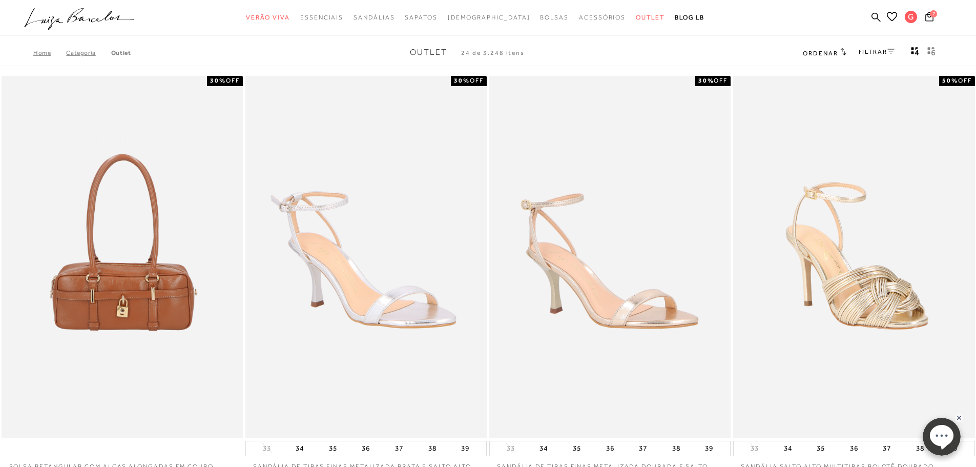
click at [860, 53] on link "FILTRAR" at bounding box center [877, 51] width 36 height 7
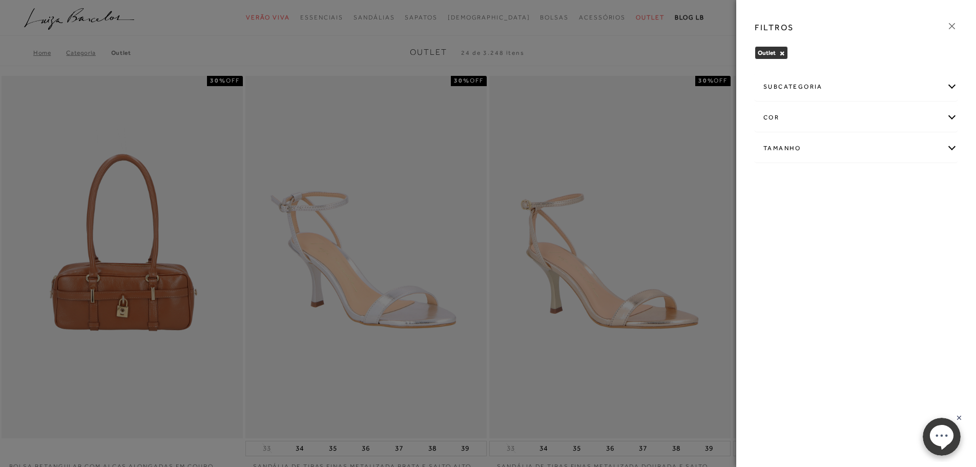
click at [827, 93] on div "subcategoria" at bounding box center [856, 86] width 202 height 27
click at [770, 114] on span "Bolsas" at bounding box center [773, 115] width 18 height 8
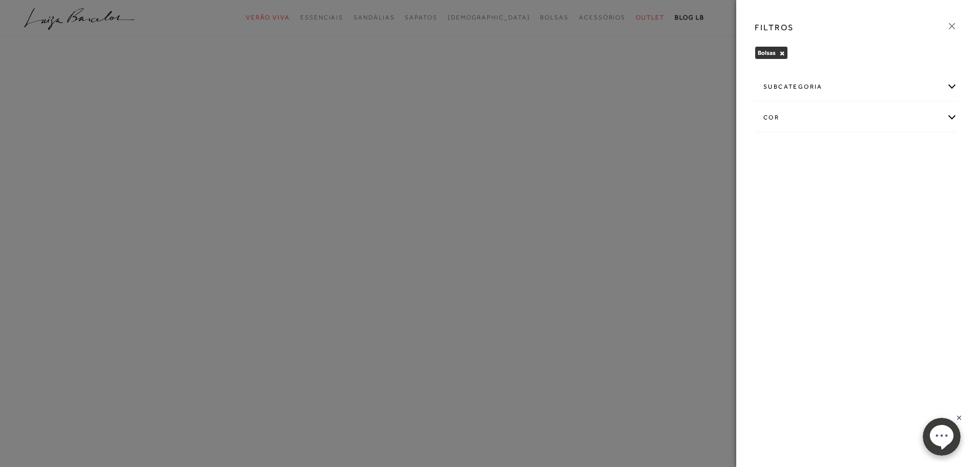
click at [700, 58] on div at bounding box center [488, 233] width 976 height 467
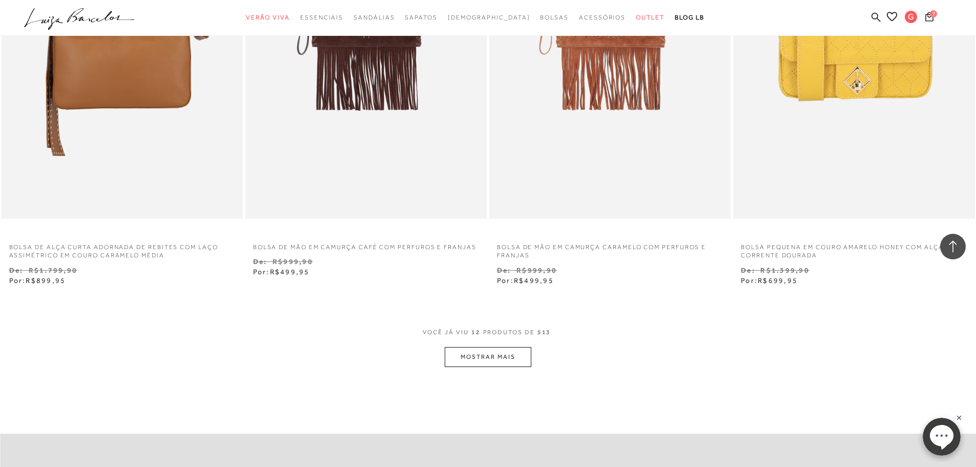
scroll to position [1128, 0]
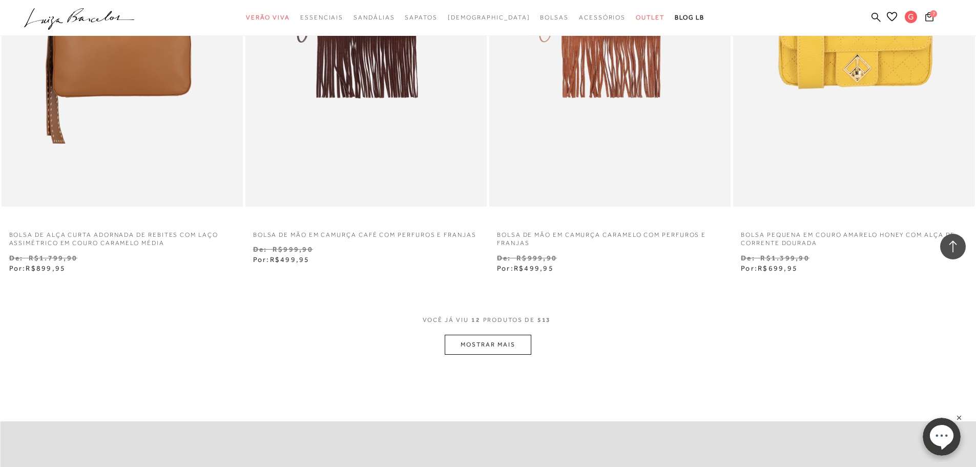
click at [514, 343] on button "MOSTRAR MAIS" at bounding box center [488, 345] width 86 height 20
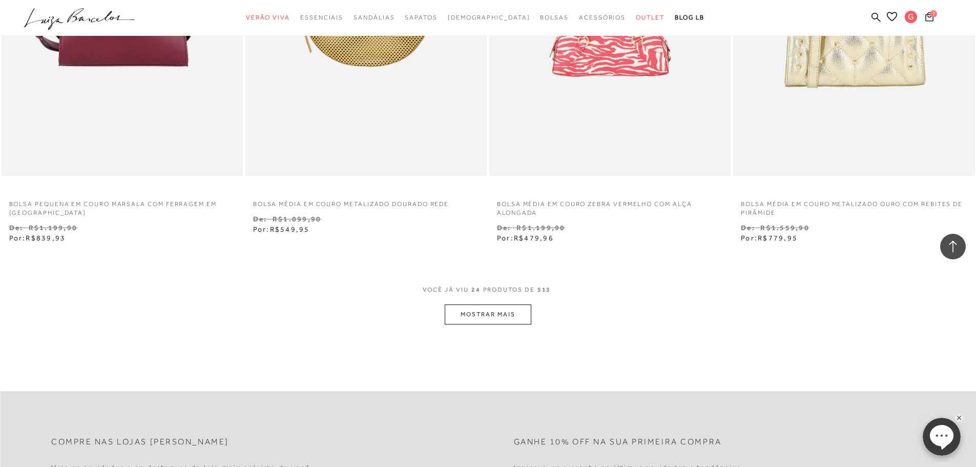
scroll to position [2511, 0]
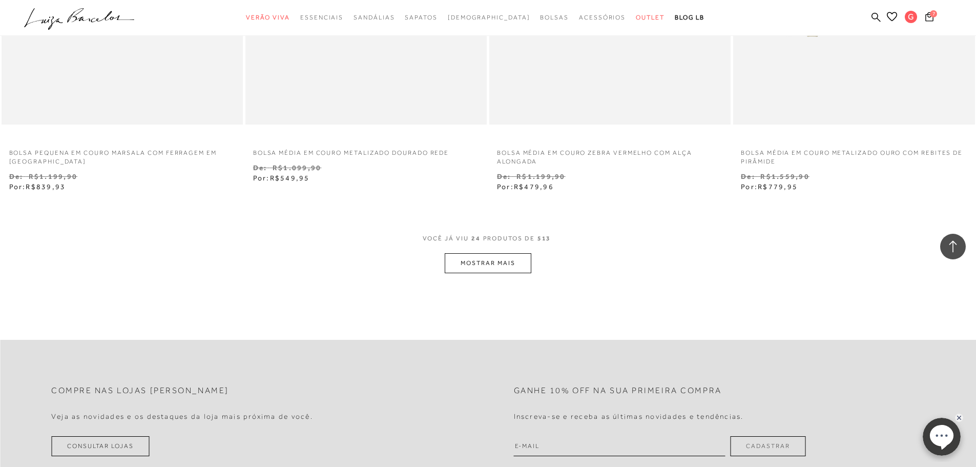
click at [477, 262] on button "MOSTRAR MAIS" at bounding box center [488, 263] width 86 height 20
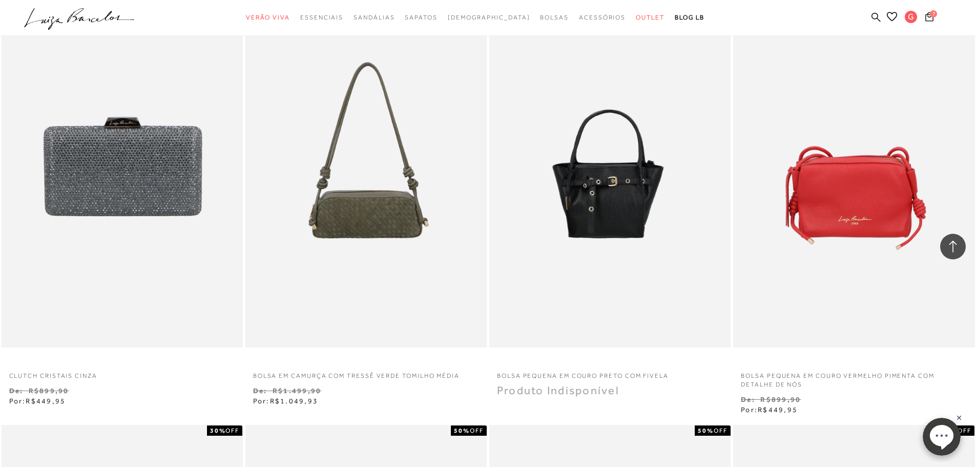
scroll to position [3178, 0]
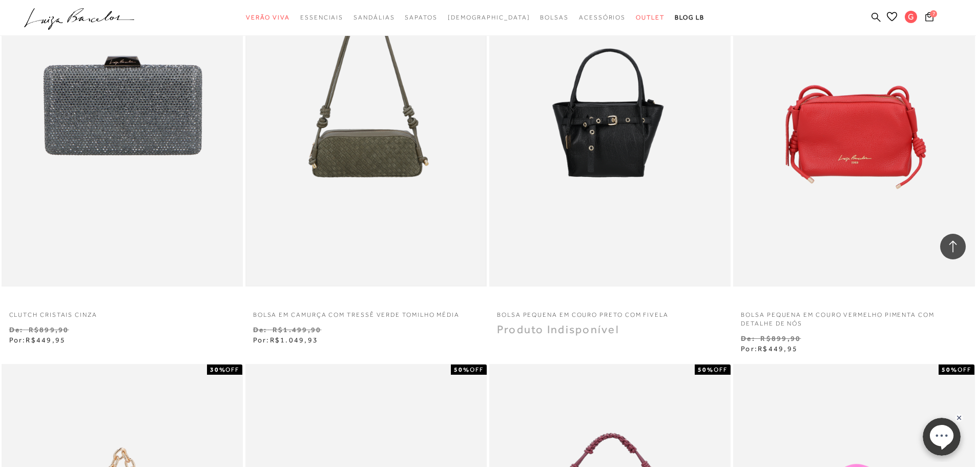
click at [369, 223] on img at bounding box center [366, 105] width 239 height 359
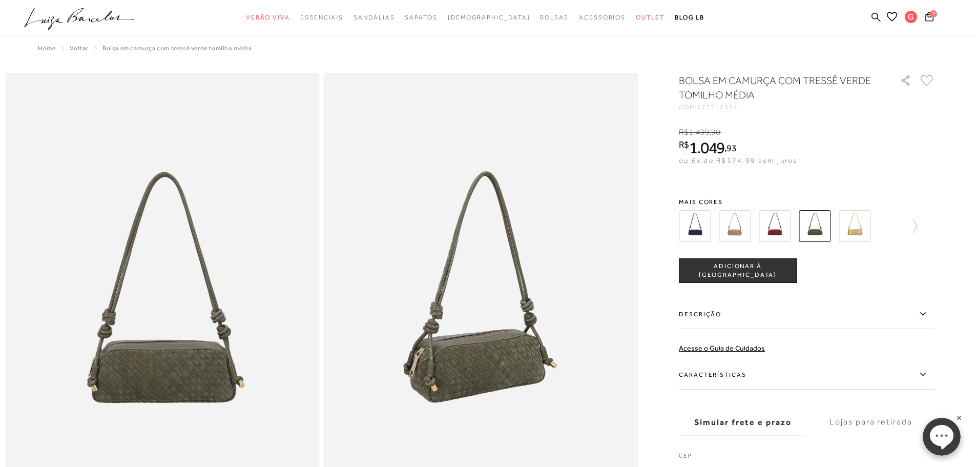
scroll to position [154, 0]
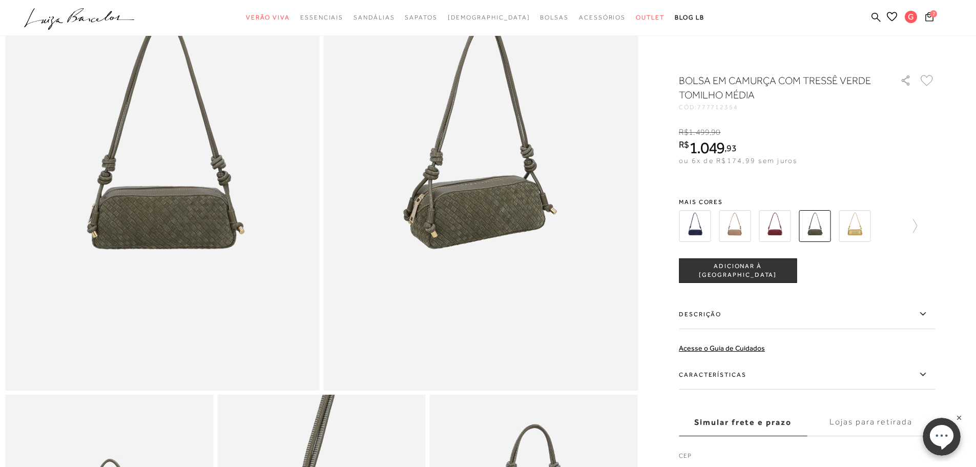
click at [731, 265] on button "ADICIONAR À [GEOGRAPHIC_DATA]" at bounding box center [738, 270] width 118 height 25
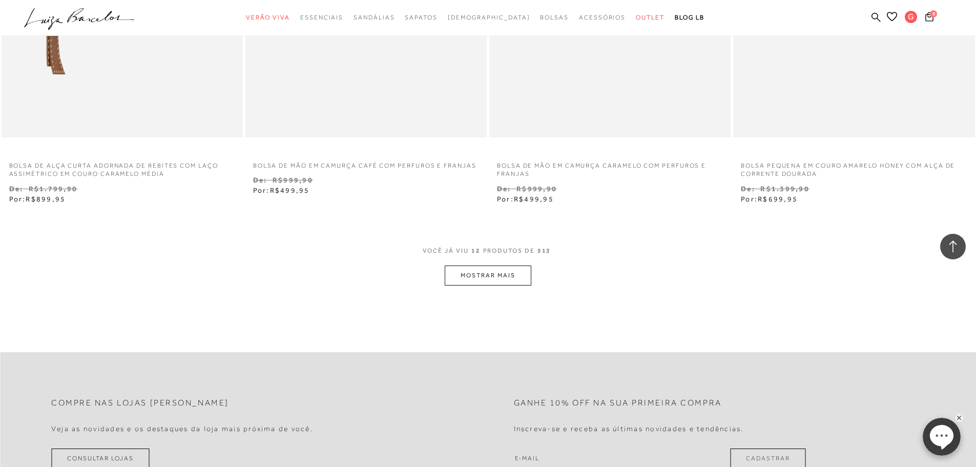
scroll to position [1333, 0]
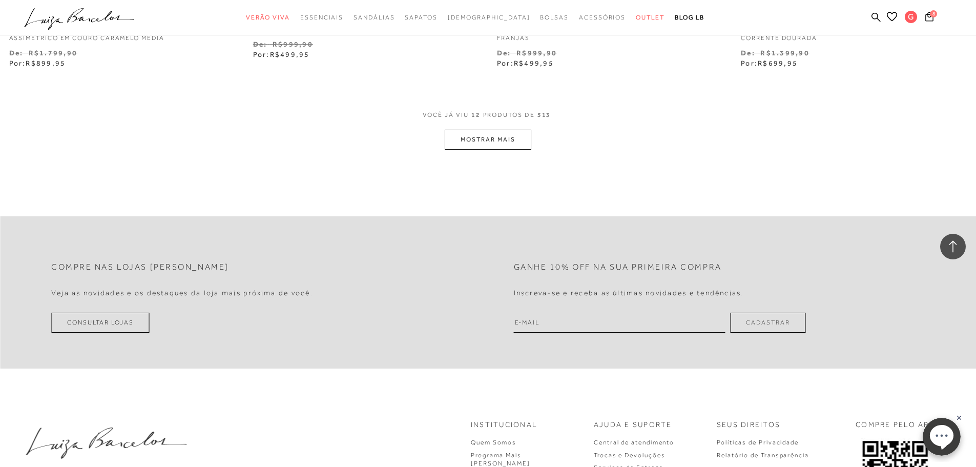
click at [463, 140] on button "MOSTRAR MAIS" at bounding box center [488, 140] width 86 height 20
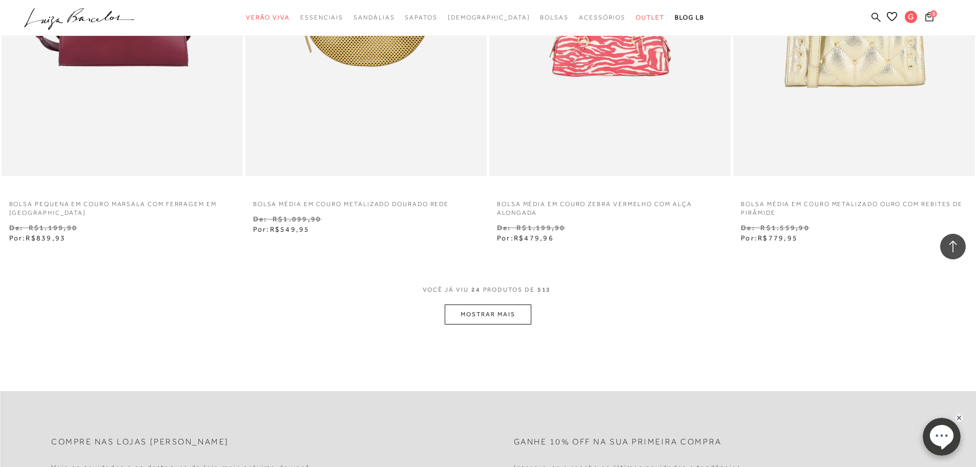
scroll to position [2563, 0]
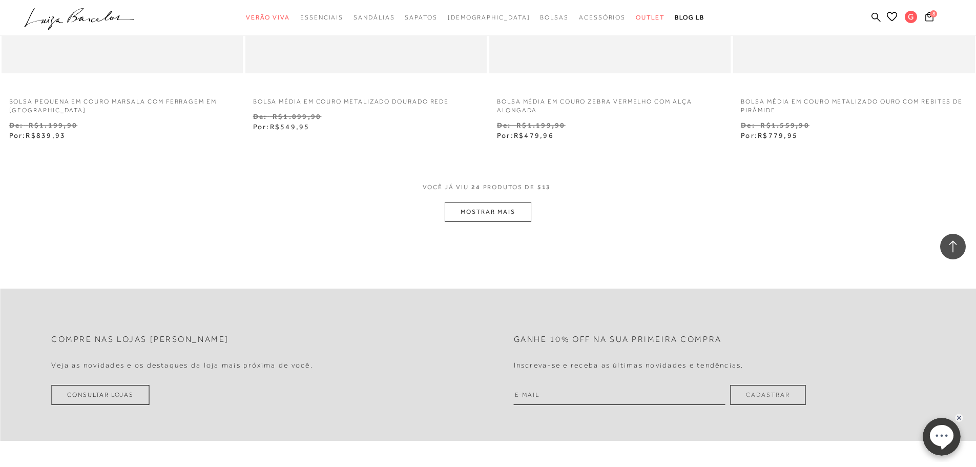
click at [474, 207] on button "MOSTRAR MAIS" at bounding box center [488, 212] width 86 height 20
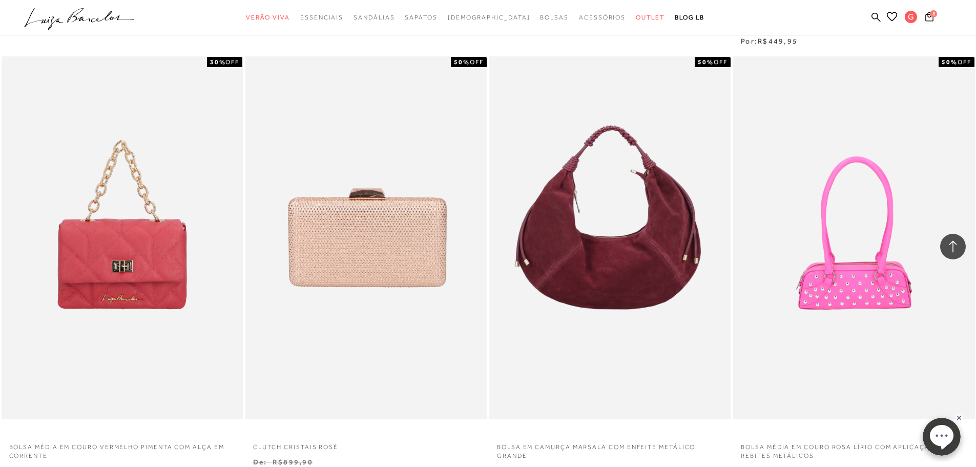
scroll to position [3895, 0]
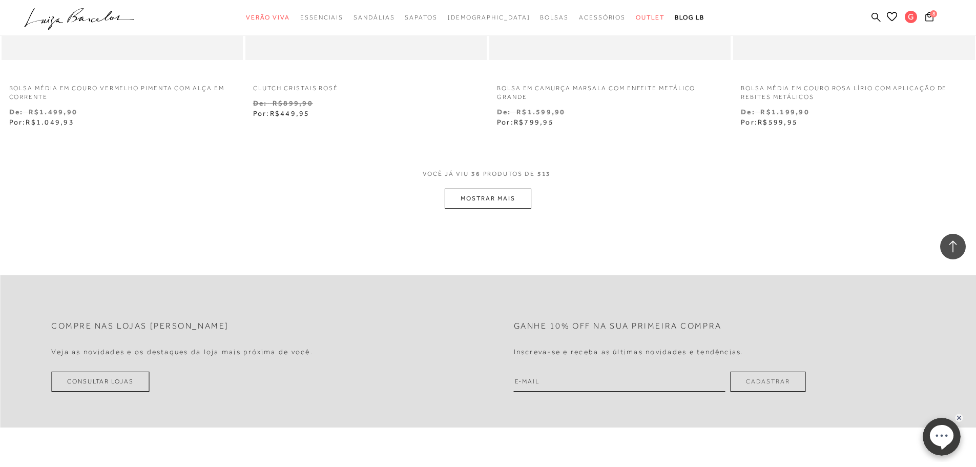
click at [508, 203] on button "MOSTRAR MAIS" at bounding box center [488, 199] width 86 height 20
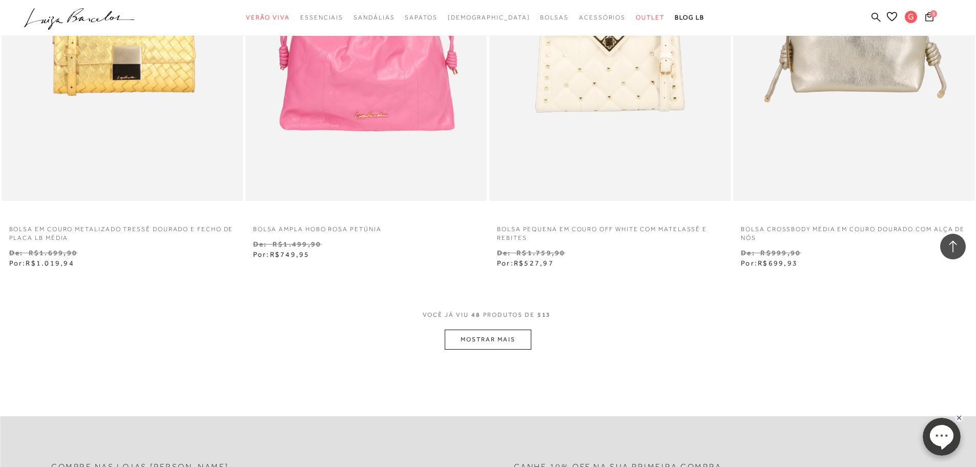
scroll to position [5228, 0]
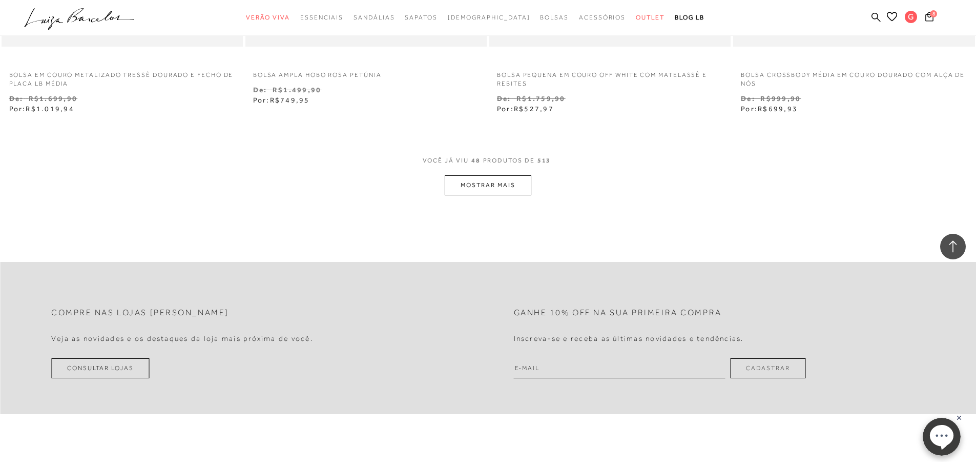
click at [519, 180] on button "MOSTRAR MAIS" at bounding box center [488, 185] width 86 height 20
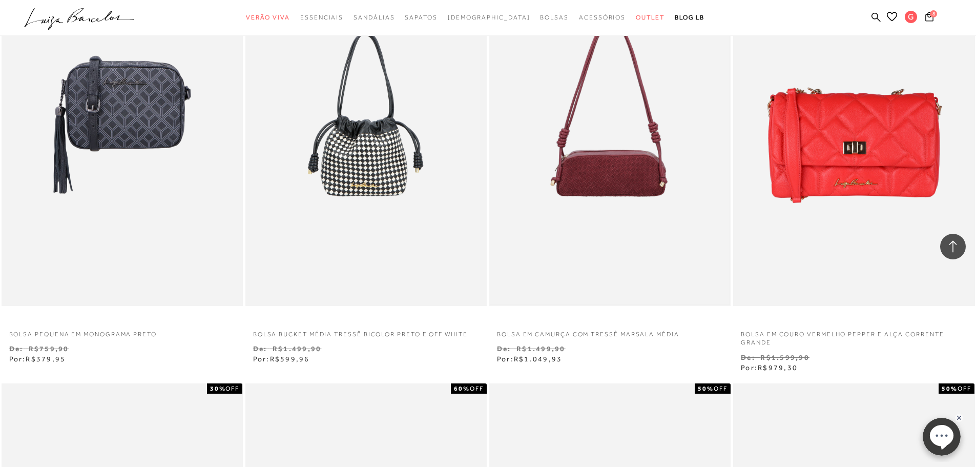
scroll to position [5382, 0]
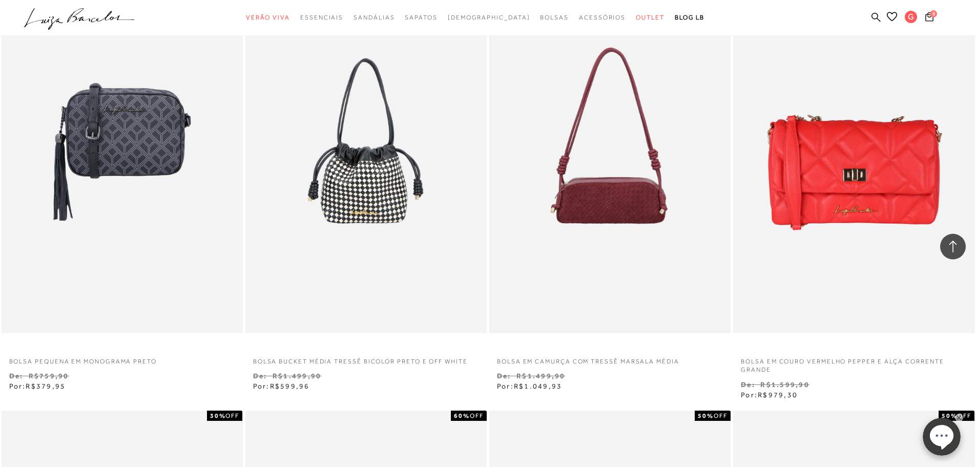
click at [601, 275] on img at bounding box center [609, 151] width 239 height 359
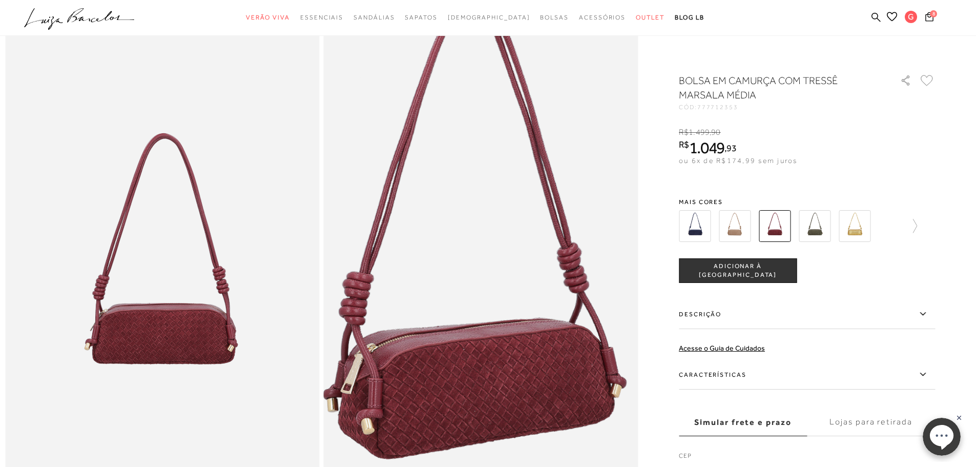
scroll to position [102, 0]
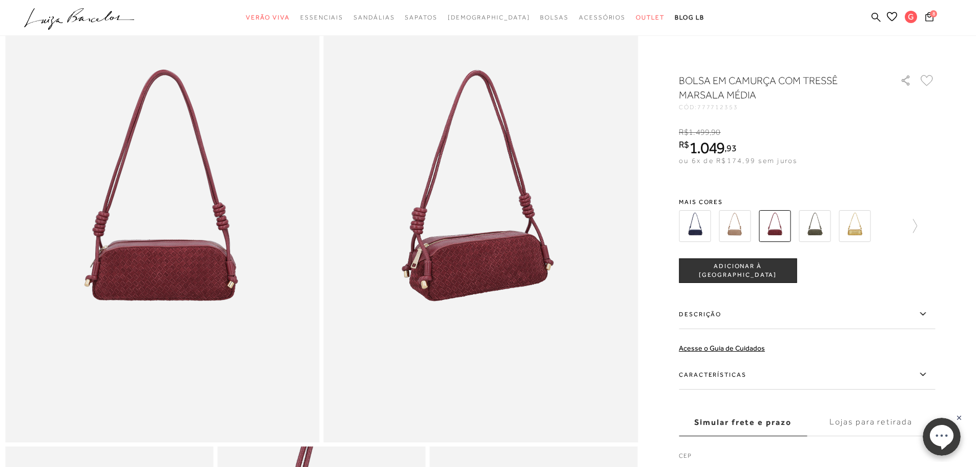
click at [717, 273] on span "ADICIONAR À [GEOGRAPHIC_DATA]" at bounding box center [738, 271] width 117 height 18
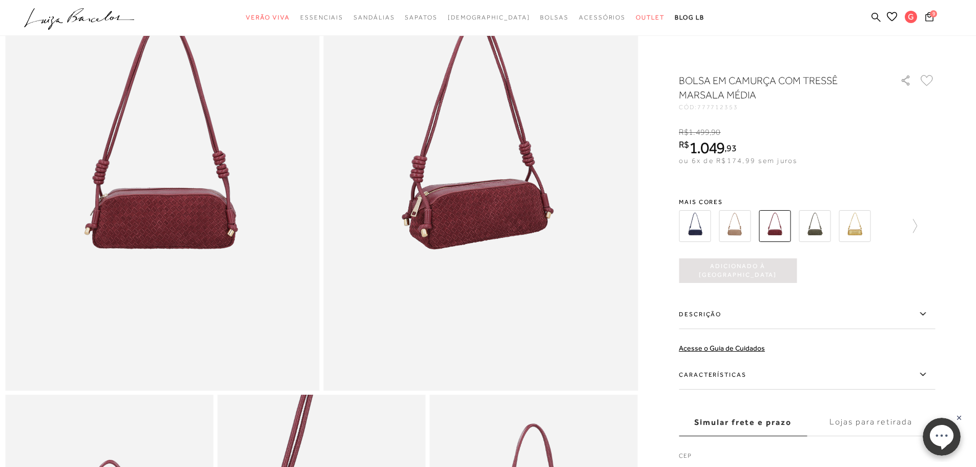
scroll to position [0, 0]
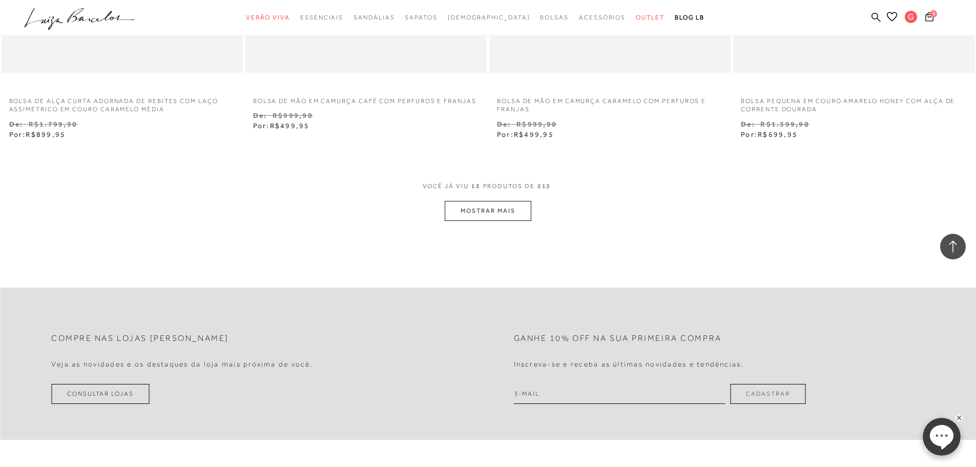
scroll to position [1258, 0]
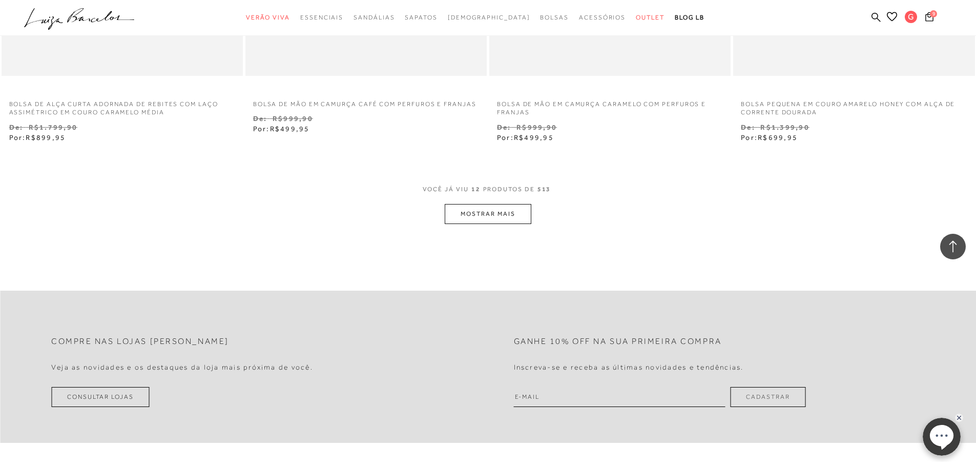
click at [518, 202] on div "VOCê JÁ VIU 12 PRODUTOS DE 513" at bounding box center [488, 194] width 131 height 19
click at [518, 207] on button "MOSTRAR MAIS" at bounding box center [488, 214] width 86 height 20
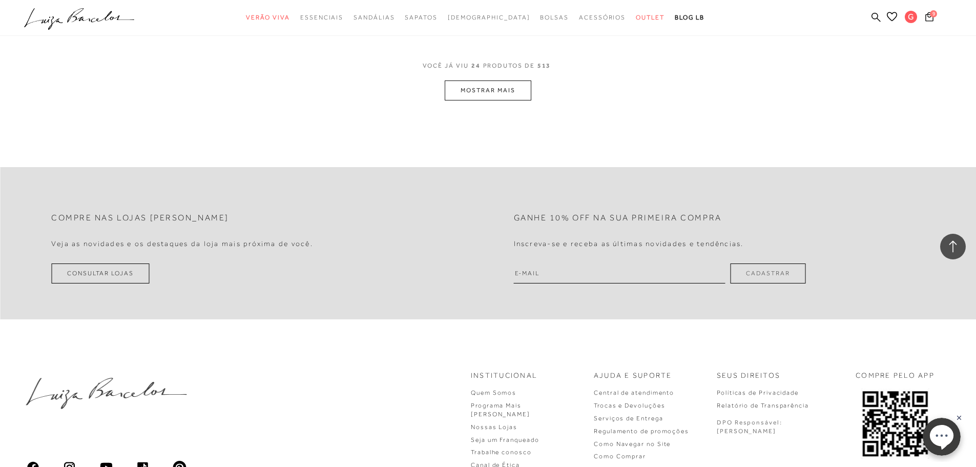
scroll to position [2693, 0]
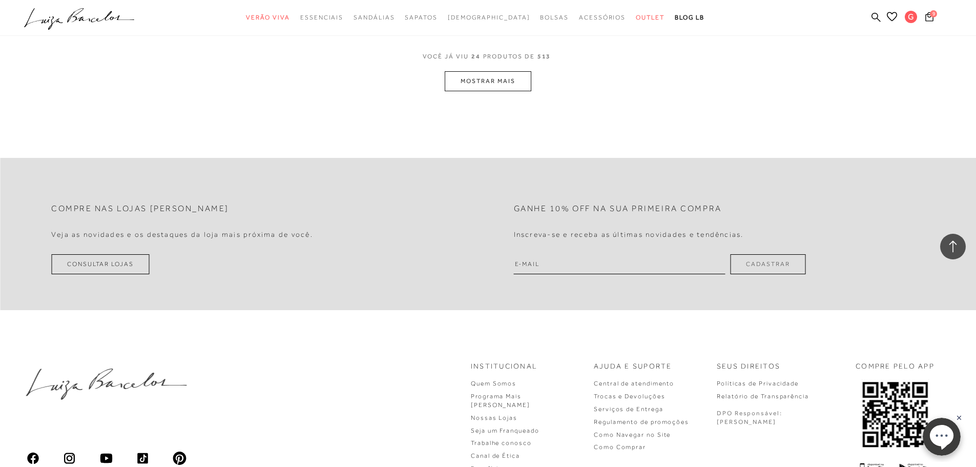
click at [482, 76] on button "MOSTRAR MAIS" at bounding box center [488, 81] width 86 height 20
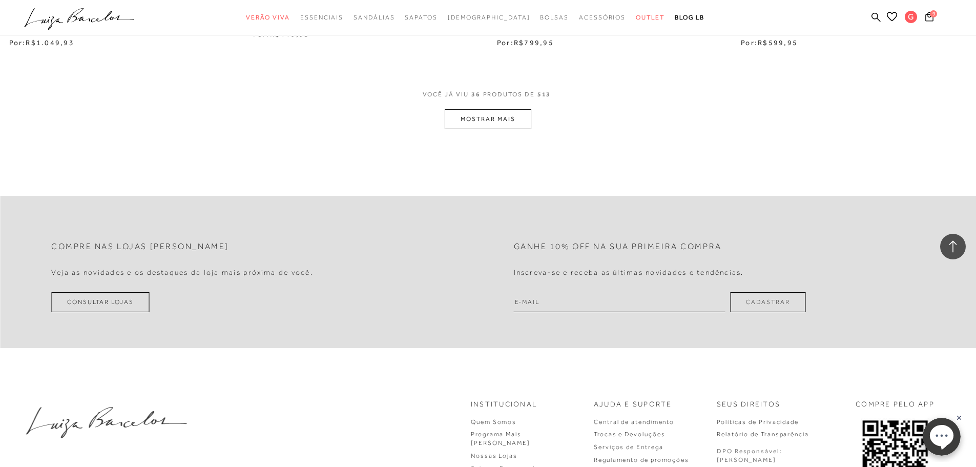
click at [508, 122] on button "MOSTRAR MAIS" at bounding box center [488, 119] width 86 height 20
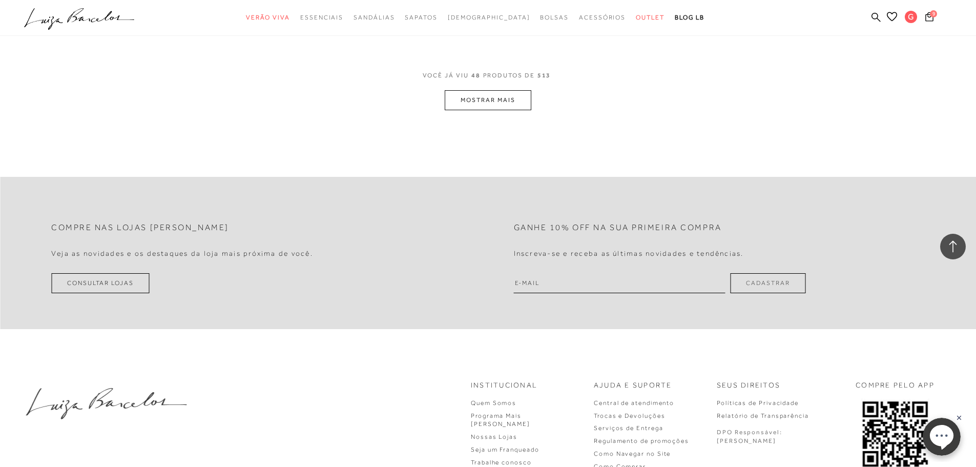
scroll to position [5302, 0]
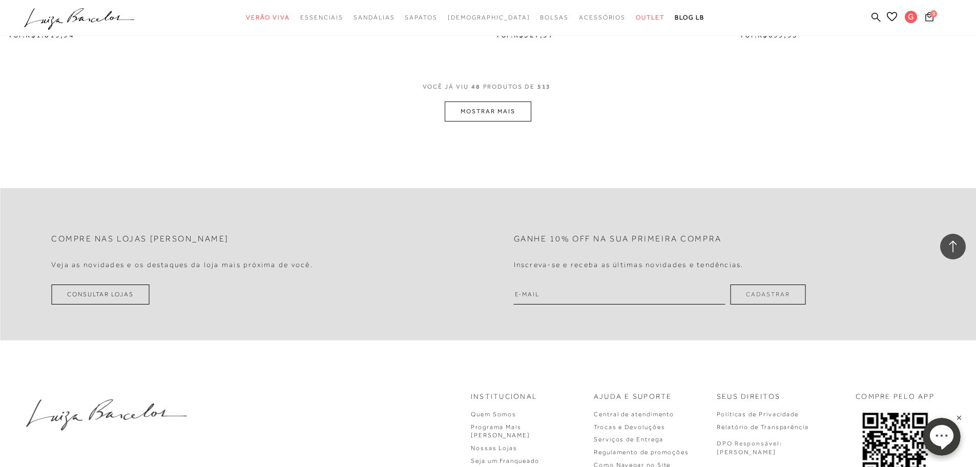
click at [505, 114] on button "MOSTRAR MAIS" at bounding box center [488, 111] width 86 height 20
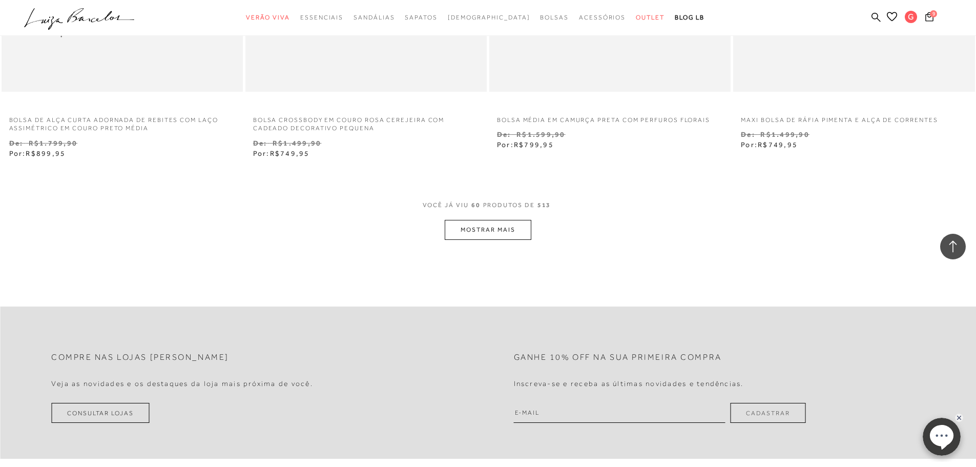
scroll to position [6532, 0]
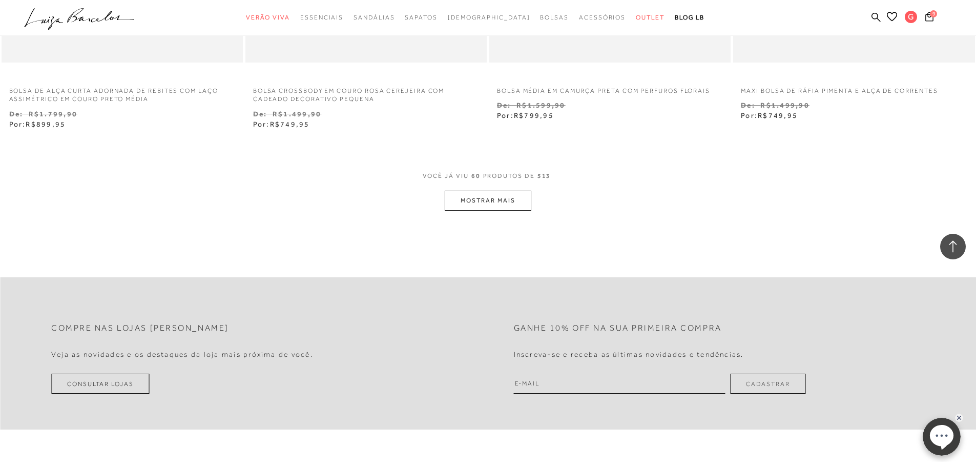
click at [476, 195] on button "MOSTRAR MAIS" at bounding box center [488, 201] width 86 height 20
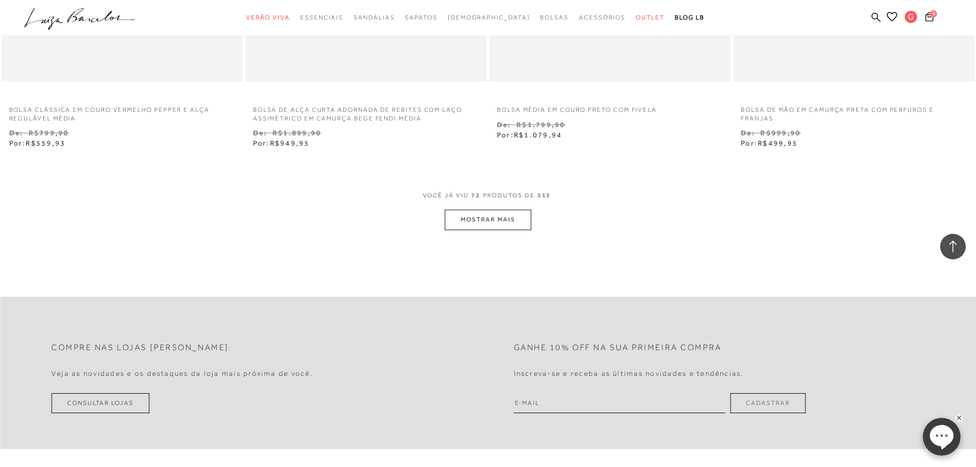
scroll to position [7864, 0]
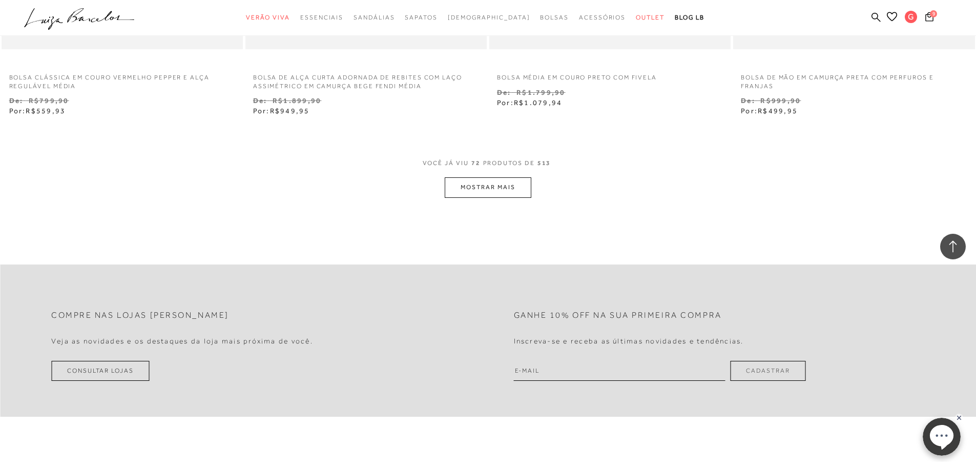
click at [475, 191] on button "MOSTRAR MAIS" at bounding box center [488, 187] width 86 height 20
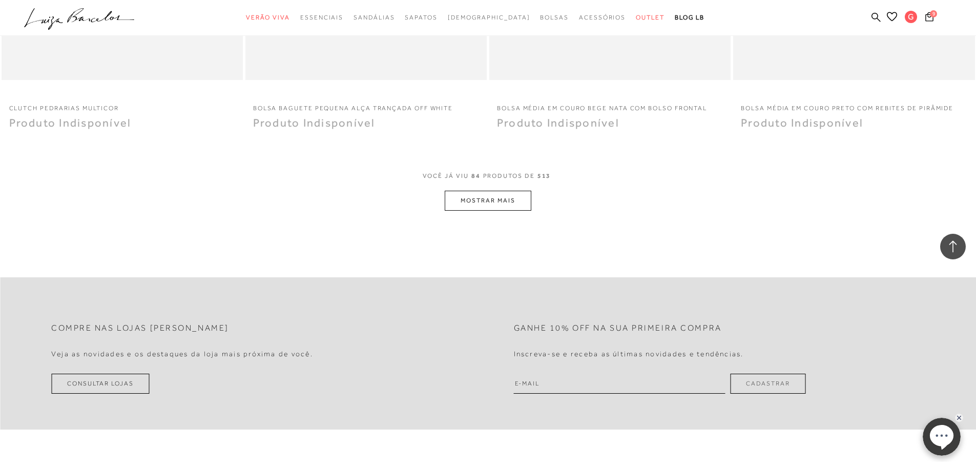
scroll to position [9146, 0]
click at [475, 191] on button "MOSTRAR MAIS" at bounding box center [488, 199] width 86 height 20
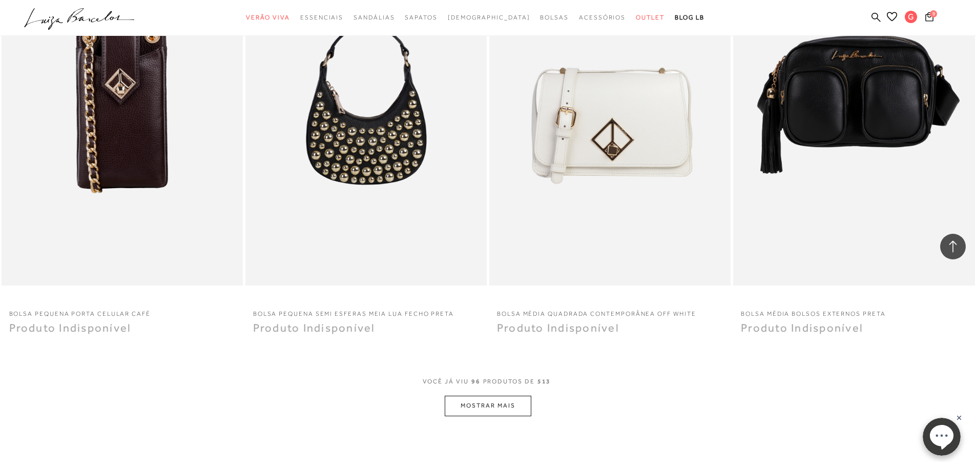
scroll to position [10478, 0]
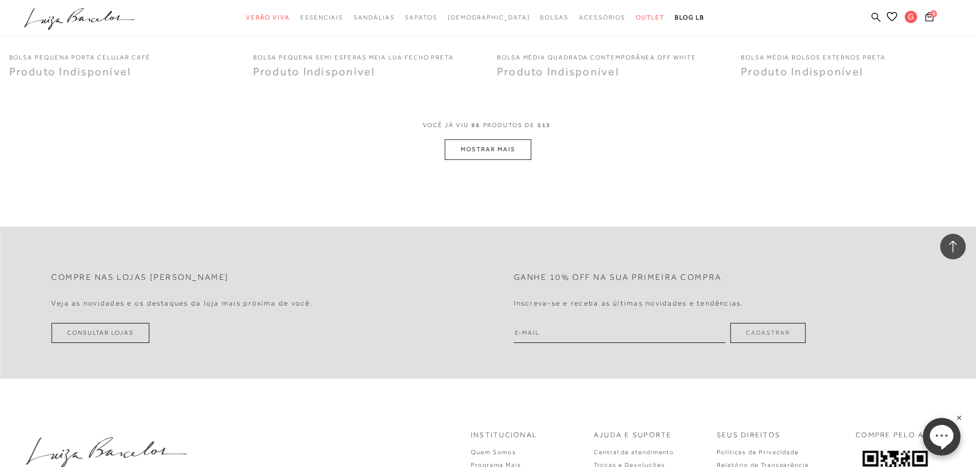
click at [476, 156] on button "MOSTRAR MAIS" at bounding box center [488, 149] width 86 height 20
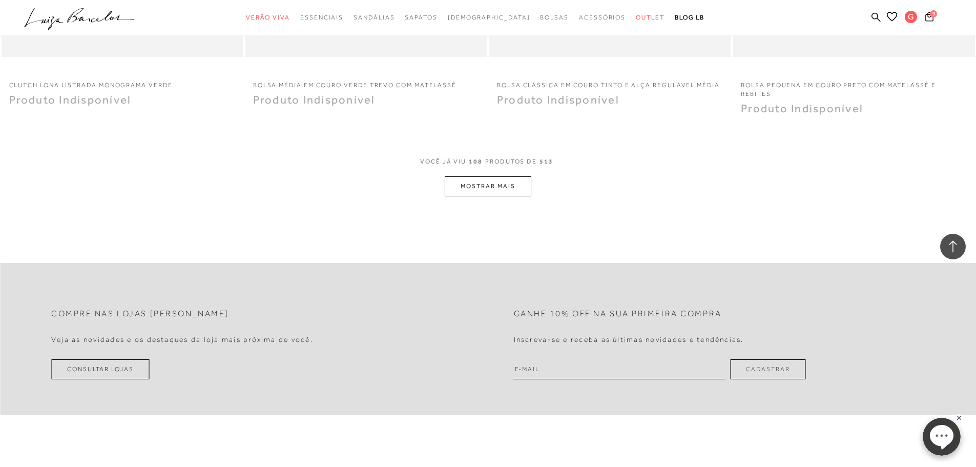
scroll to position [11778, 0]
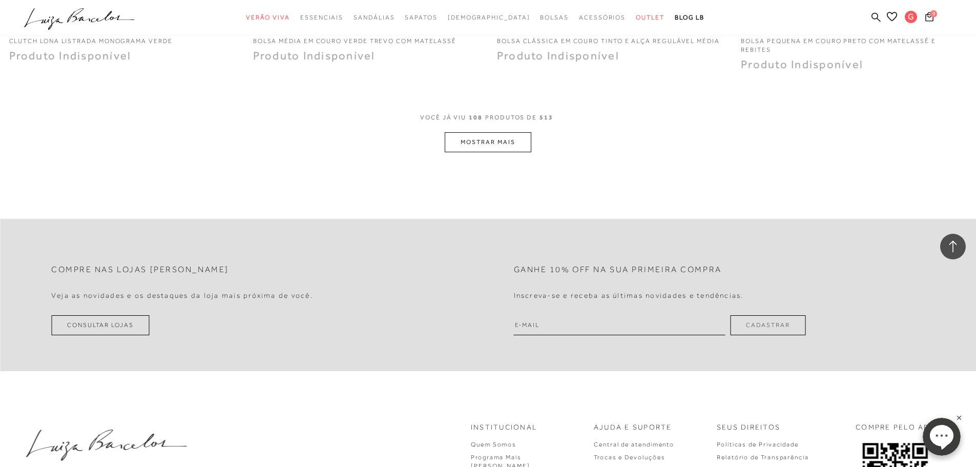
click at [478, 138] on button "MOSTRAR MAIS" at bounding box center [488, 142] width 86 height 20
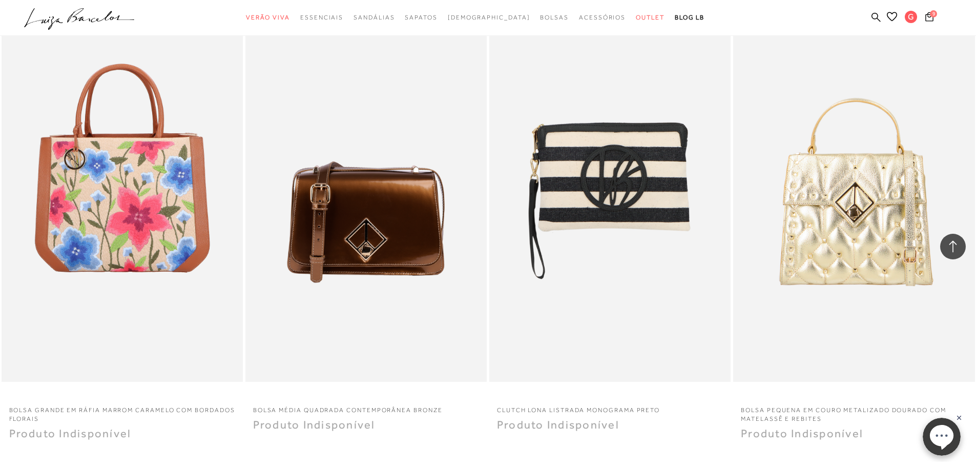
scroll to position [12956, 0]
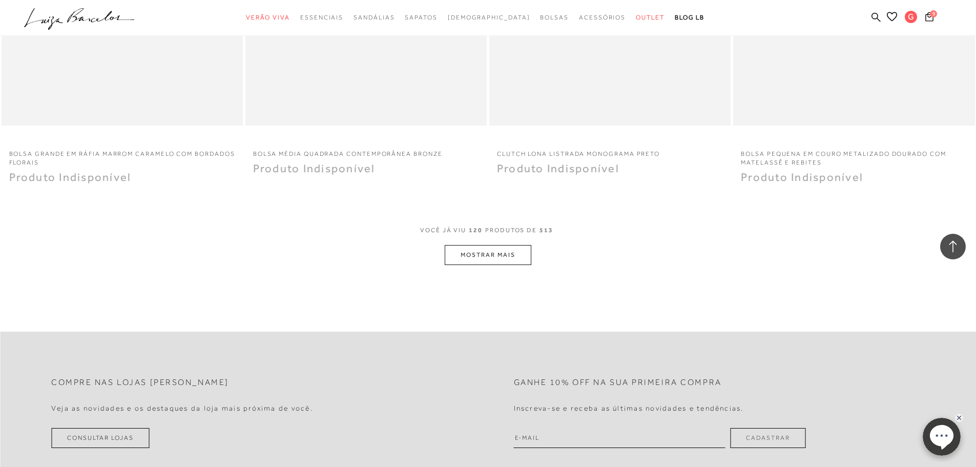
click at [515, 252] on button "MOSTRAR MAIS" at bounding box center [488, 255] width 86 height 20
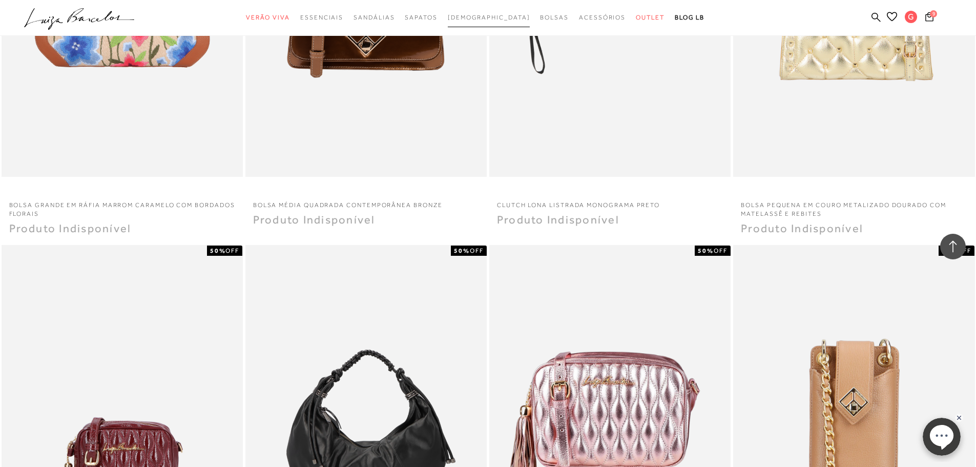
scroll to position [12700, 0]
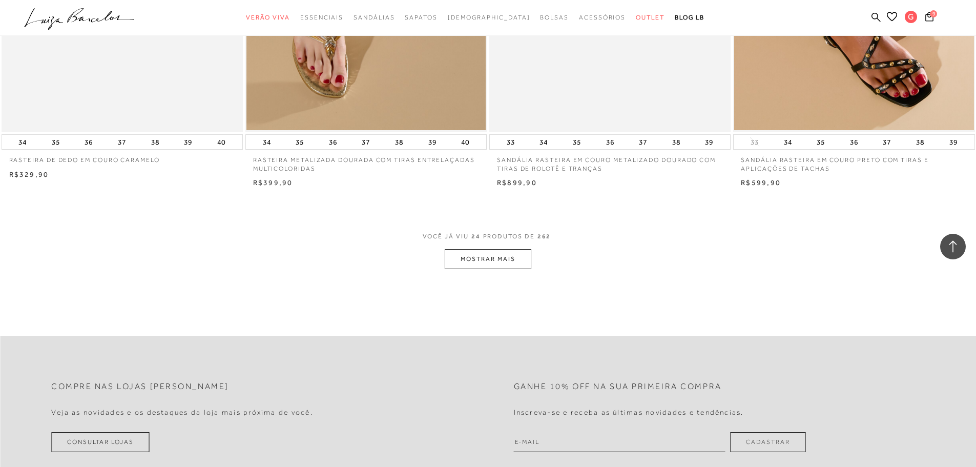
scroll to position [2460, 0]
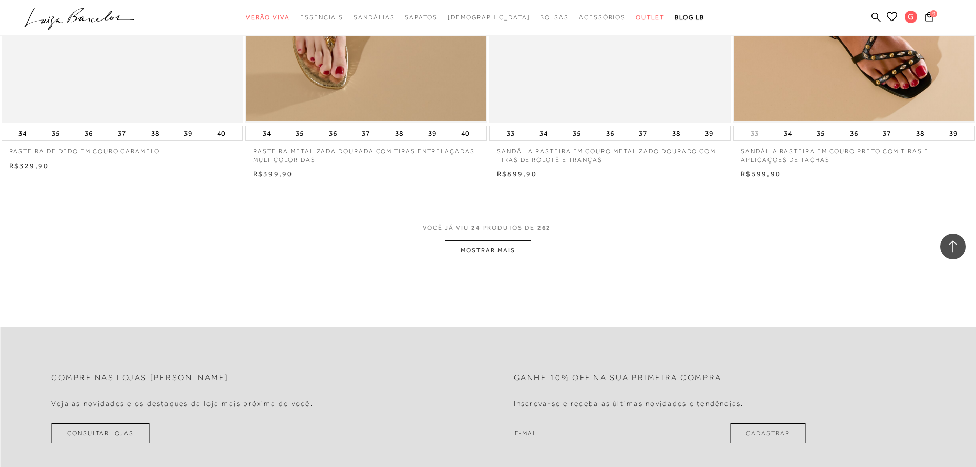
click at [500, 251] on button "MOSTRAR MAIS" at bounding box center [488, 250] width 86 height 20
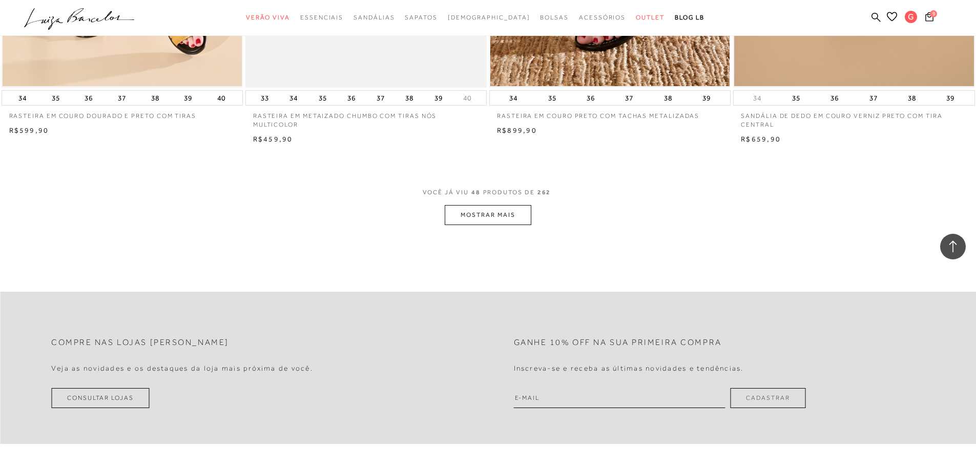
scroll to position [5125, 0]
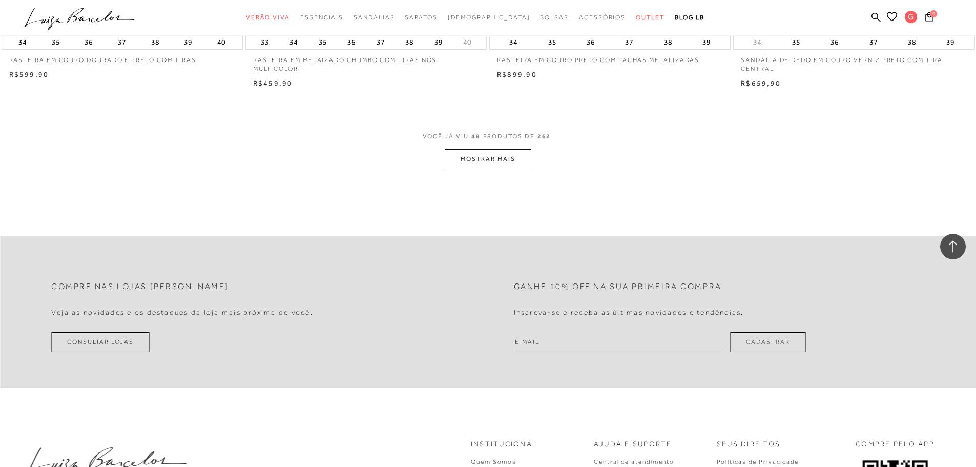
click at [500, 158] on button "MOSTRAR MAIS" at bounding box center [488, 159] width 86 height 20
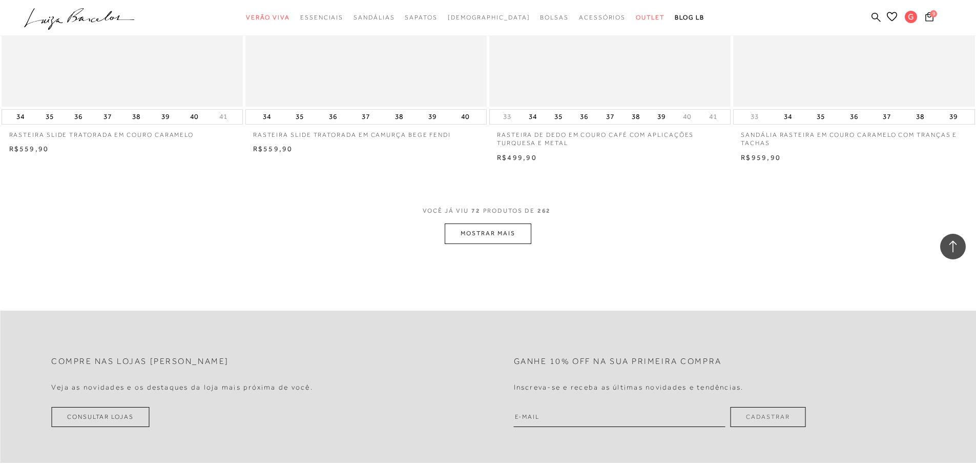
scroll to position [7637, 0]
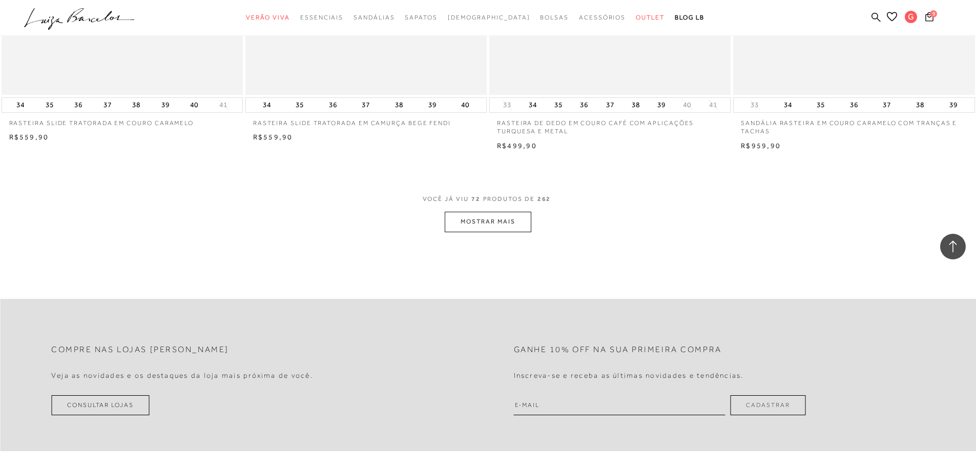
click at [477, 219] on button "MOSTRAR MAIS" at bounding box center [488, 222] width 86 height 20
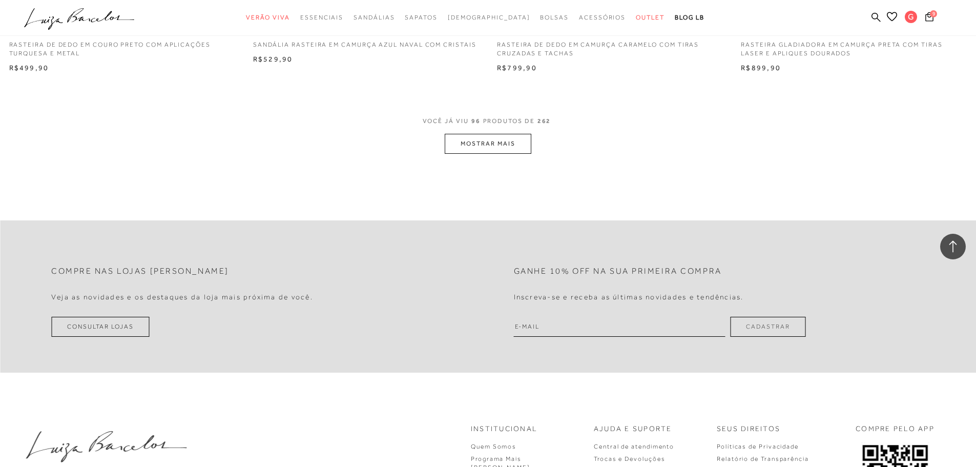
scroll to position [10302, 0]
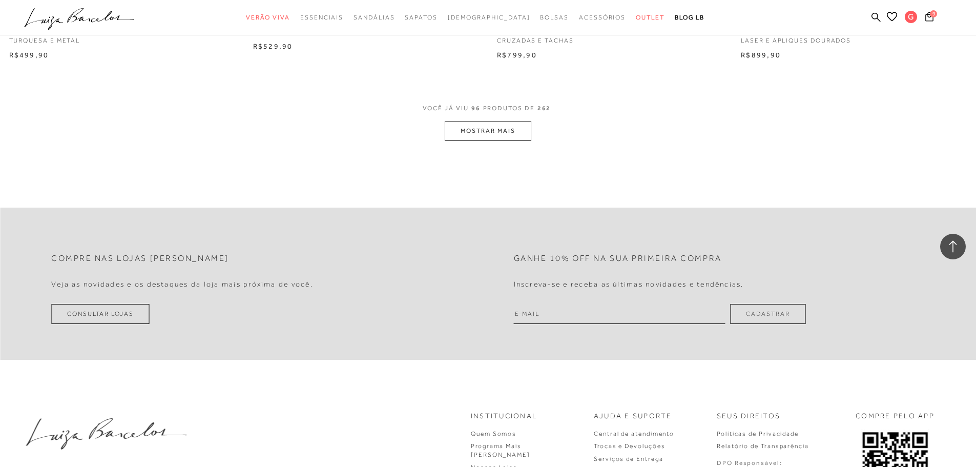
click at [483, 134] on button "MOSTRAR MAIS" at bounding box center [488, 131] width 86 height 20
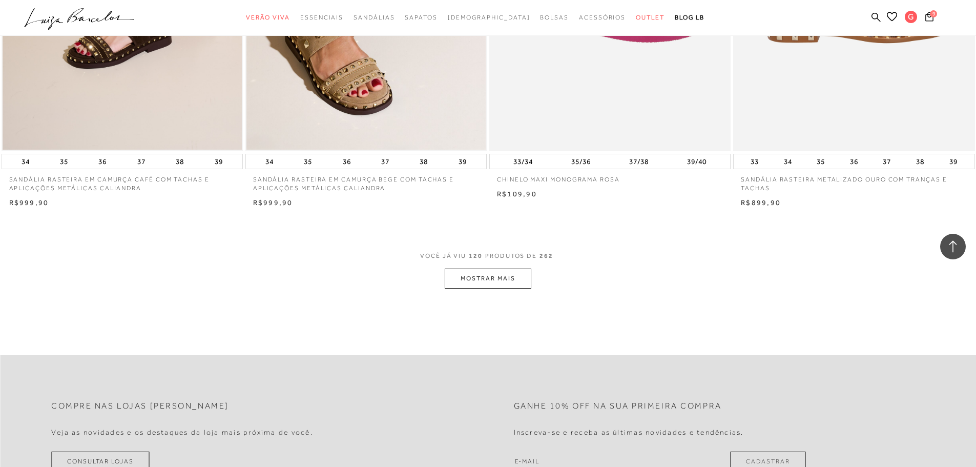
scroll to position [12660, 0]
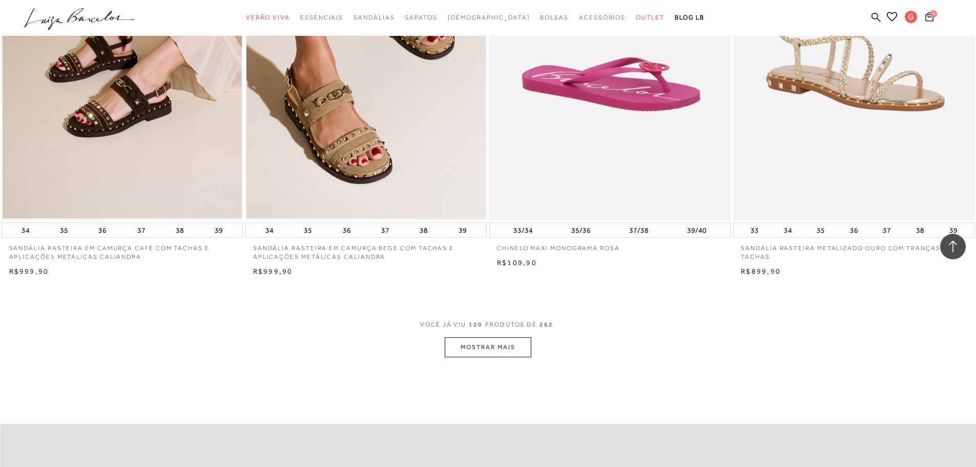
click at [499, 353] on button "MOSTRAR MAIS" at bounding box center [488, 347] width 86 height 20
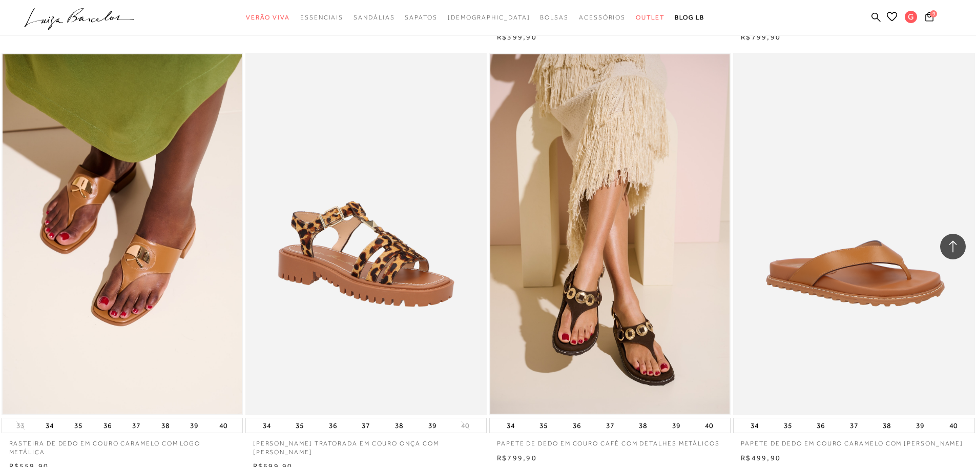
scroll to position [14607, 0]
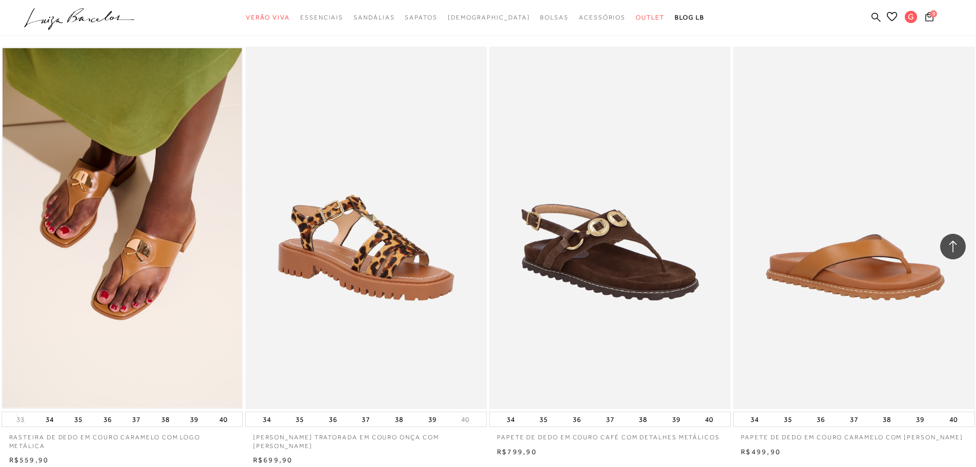
click at [691, 315] on img at bounding box center [610, 228] width 240 height 362
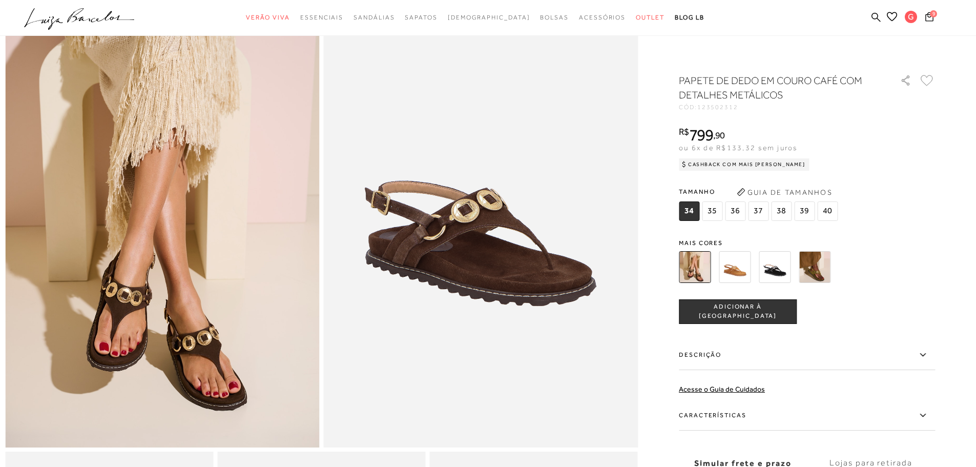
scroll to position [103, 0]
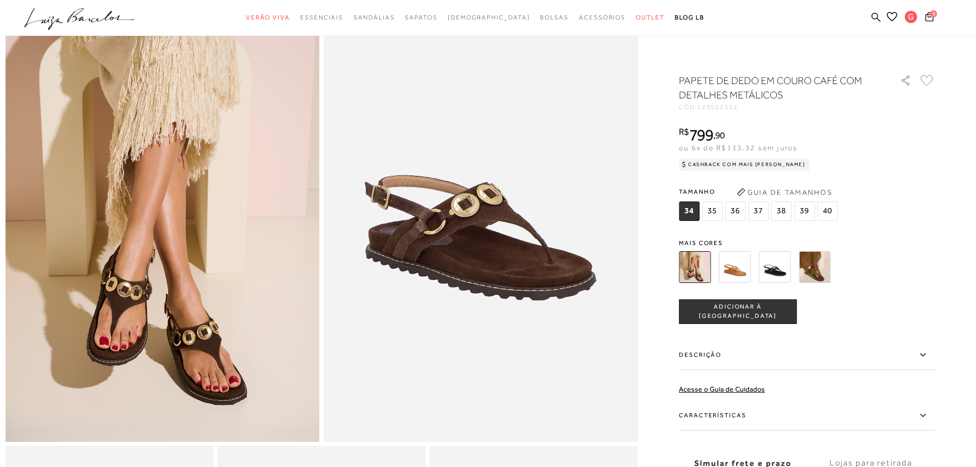
click at [751, 268] on img at bounding box center [735, 267] width 32 height 32
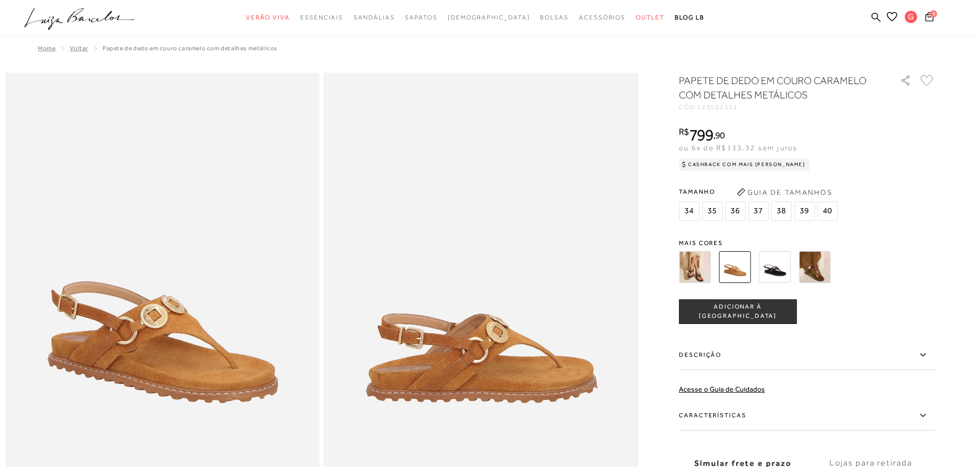
click at [815, 257] on img at bounding box center [815, 267] width 32 height 32
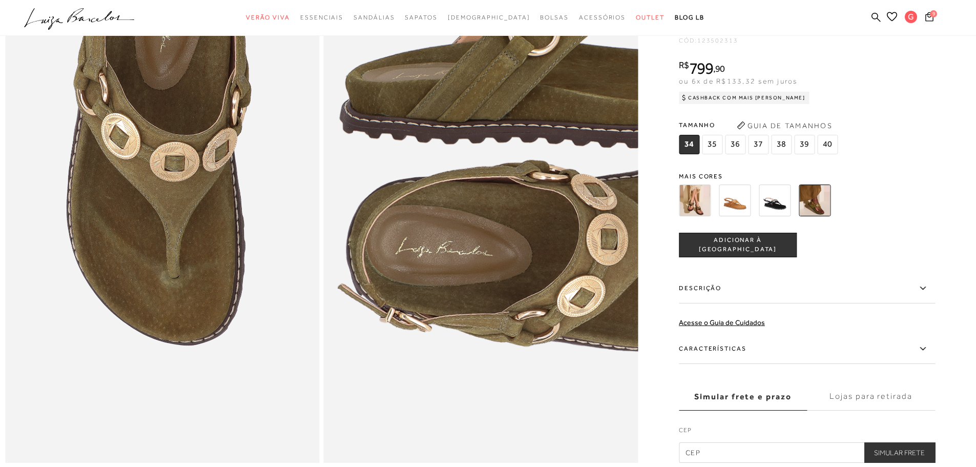
scroll to position [871, 0]
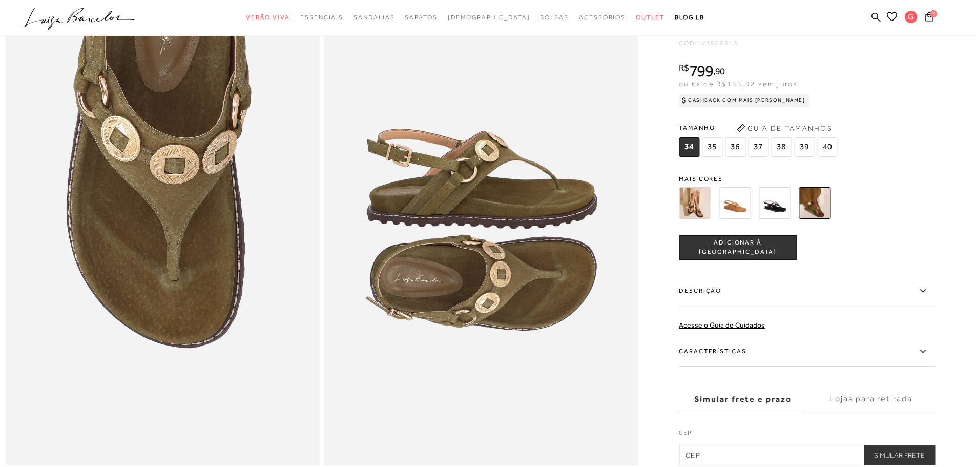
drag, startPoint x: 775, startPoint y: 219, endPoint x: 972, endPoint y: 137, distance: 213.5
click at [698, 219] on img at bounding box center [695, 203] width 32 height 32
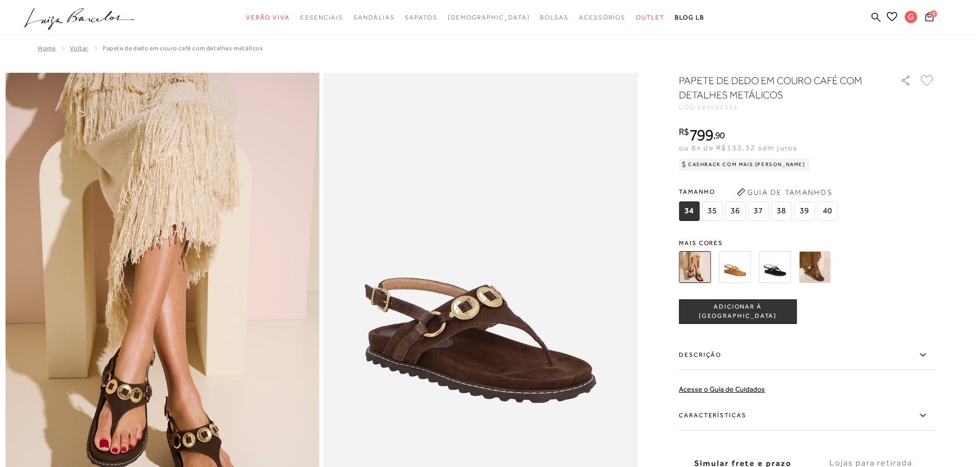
click at [742, 271] on img at bounding box center [735, 267] width 32 height 32
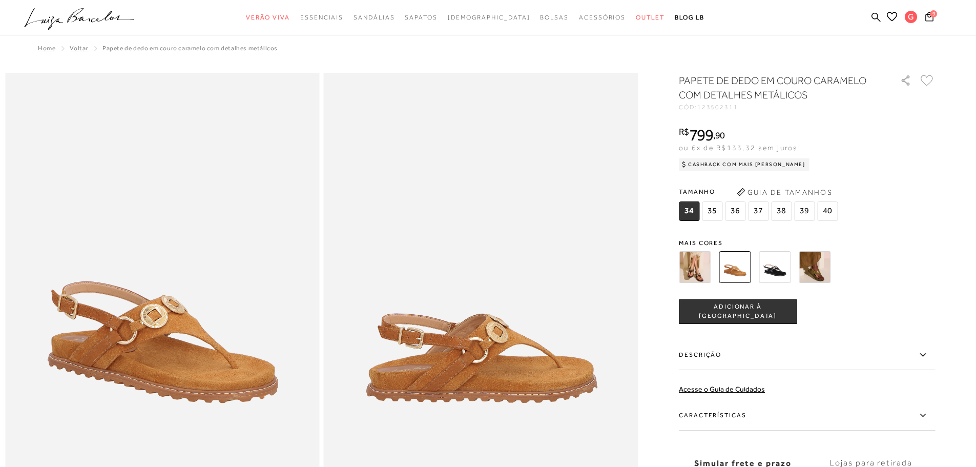
click at [782, 272] on img at bounding box center [775, 267] width 32 height 32
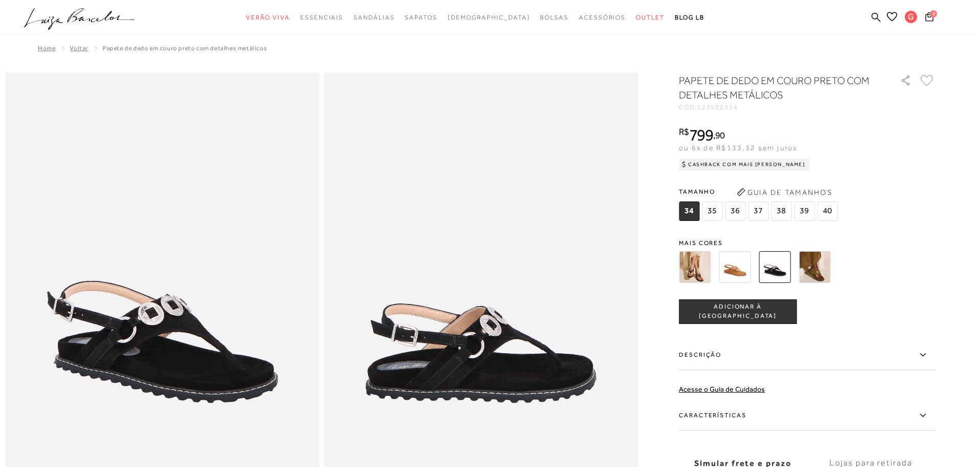
click at [822, 264] on img at bounding box center [815, 267] width 32 height 32
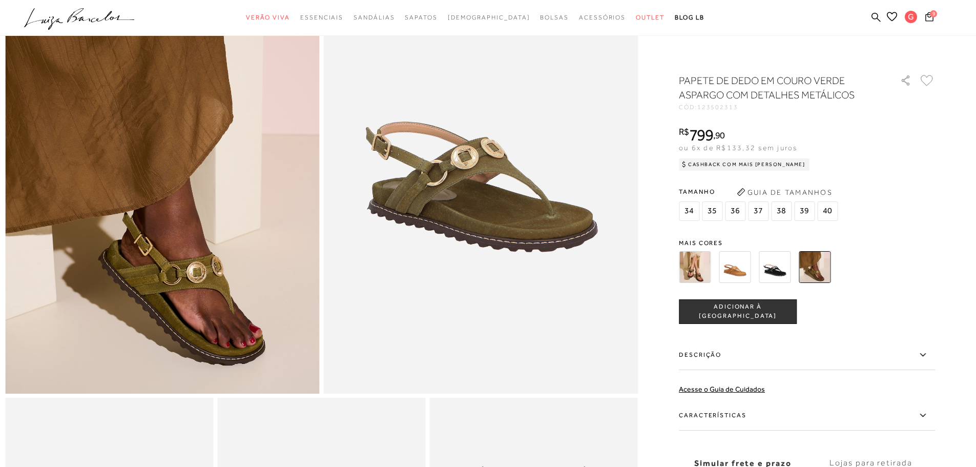
scroll to position [154, 0]
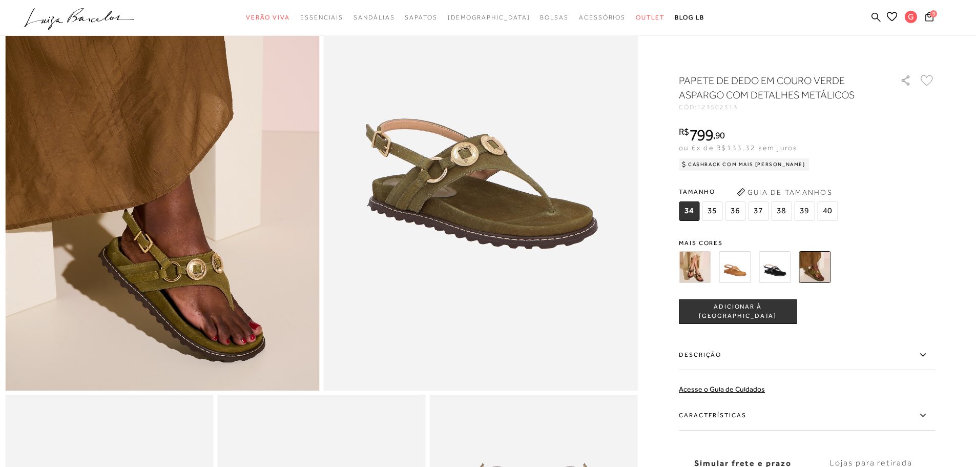
click at [699, 272] on img at bounding box center [695, 267] width 32 height 32
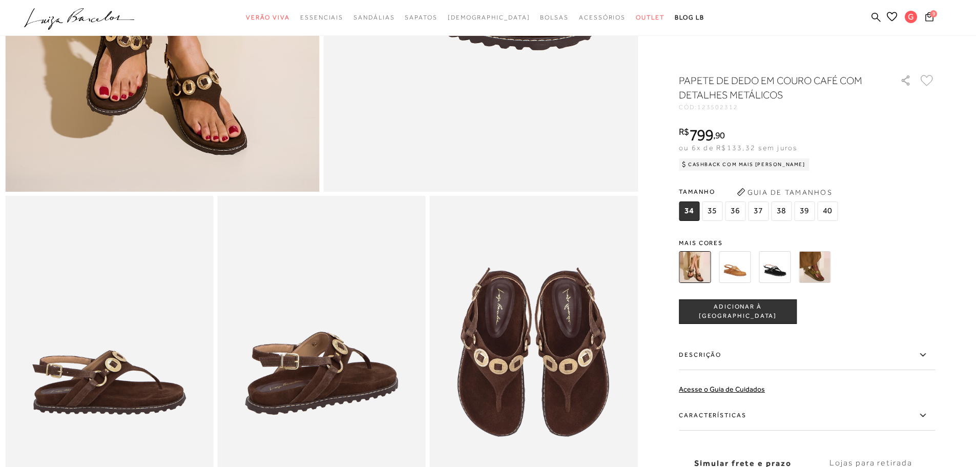
scroll to position [359, 0]
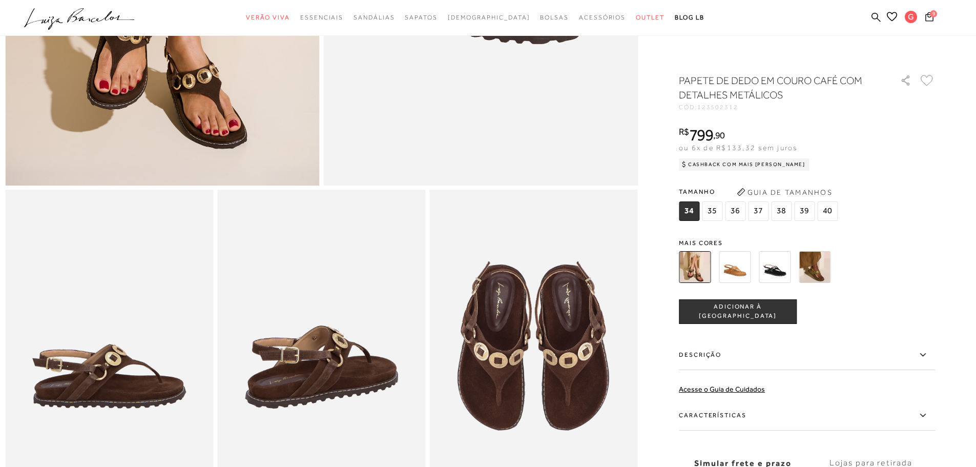
click at [782, 209] on span "38" at bounding box center [781, 210] width 21 height 19
click at [748, 313] on span "ADICIONAR À [GEOGRAPHIC_DATA]" at bounding box center [738, 311] width 117 height 18
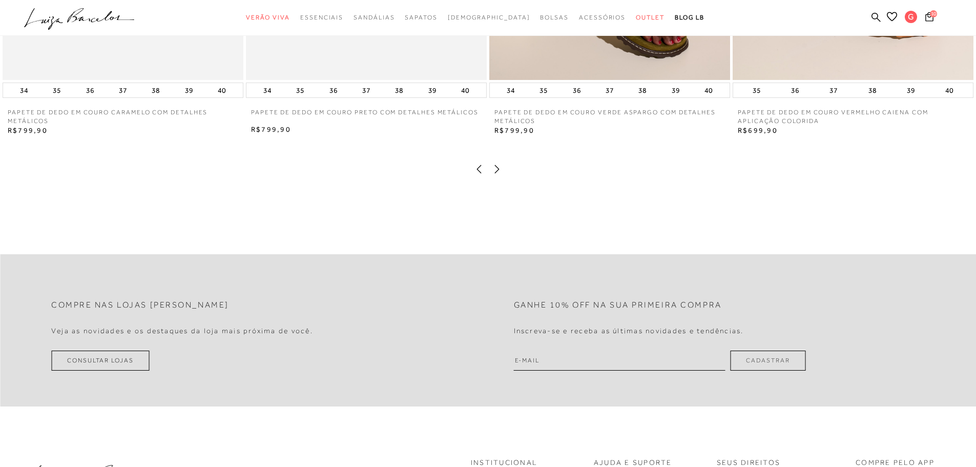
scroll to position [1640, 0]
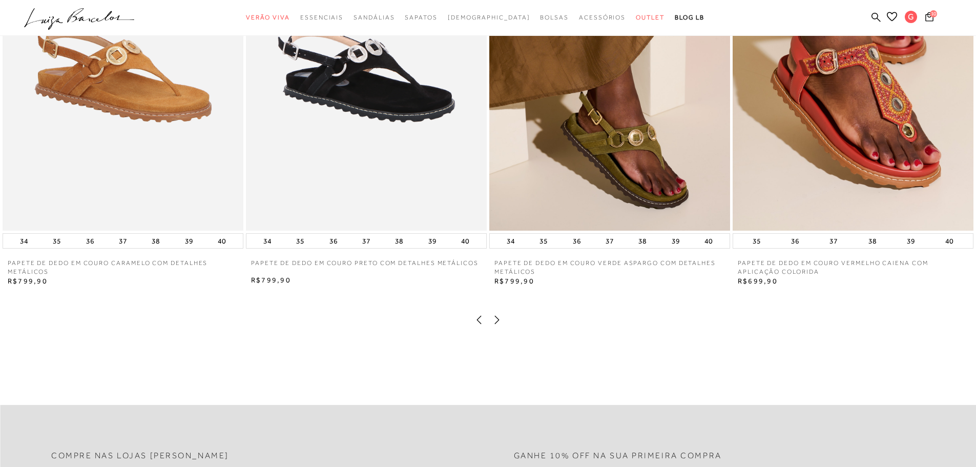
click at [606, 182] on img at bounding box center [609, 49] width 241 height 361
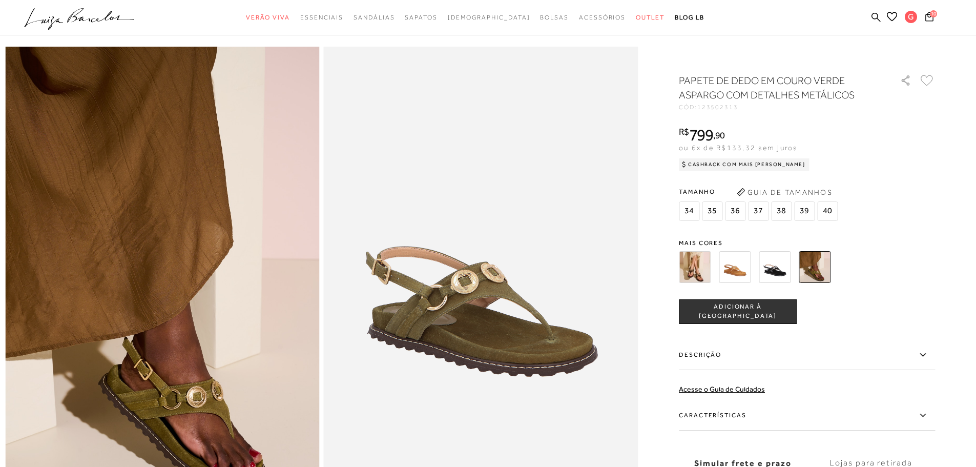
scroll to position [51, 0]
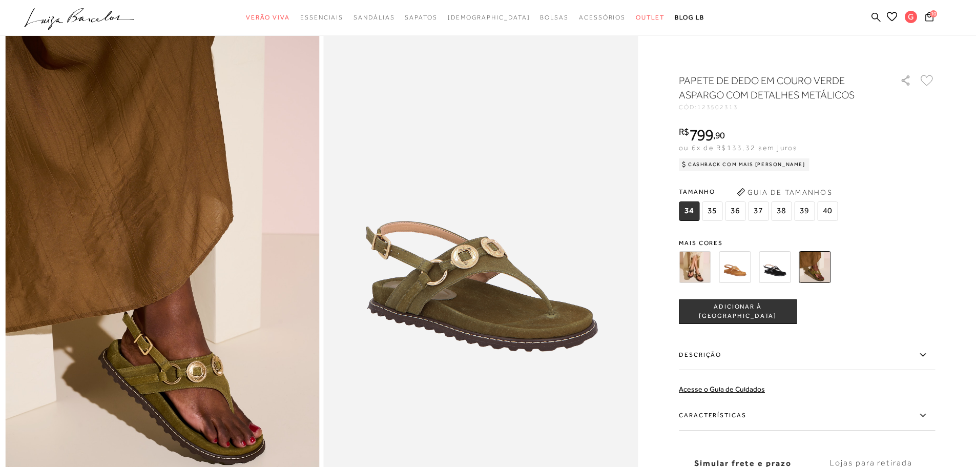
click at [779, 219] on span "38" at bounding box center [781, 210] width 21 height 19
click at [701, 319] on button "ADICIONAR À [GEOGRAPHIC_DATA]" at bounding box center [738, 311] width 118 height 25
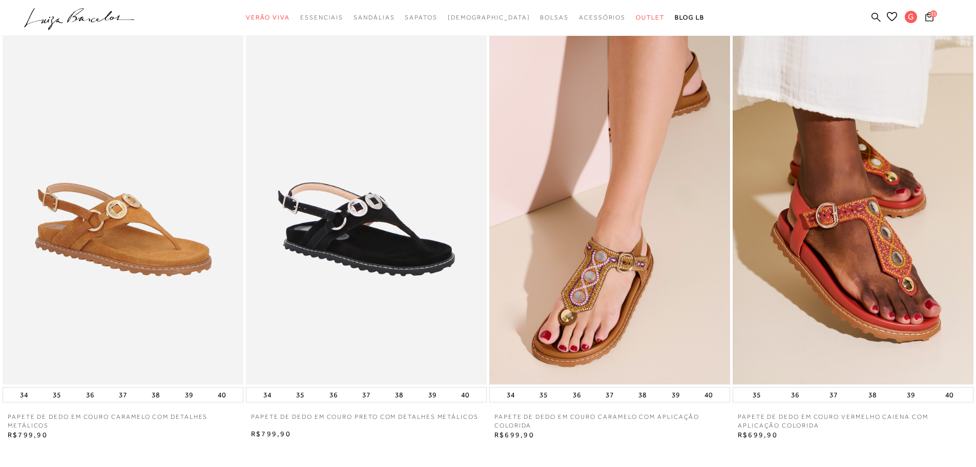
scroll to position [0, 0]
click at [652, 243] on img at bounding box center [609, 203] width 241 height 361
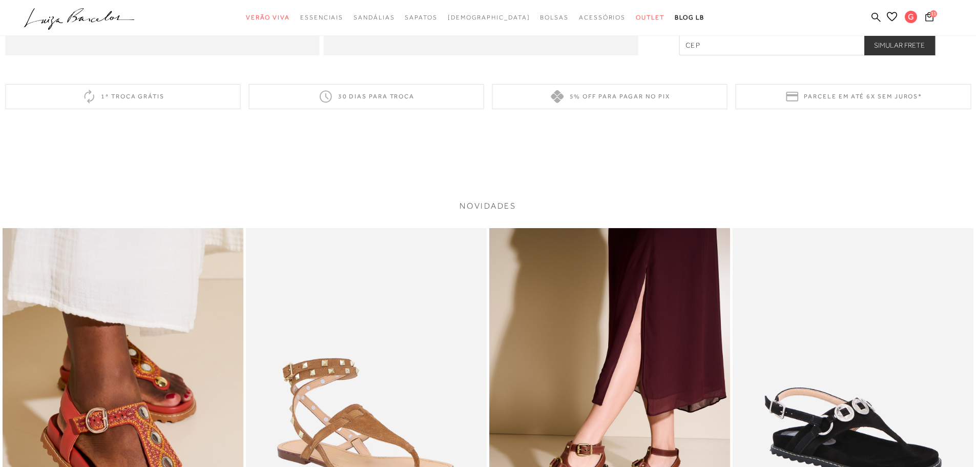
scroll to position [1486, 0]
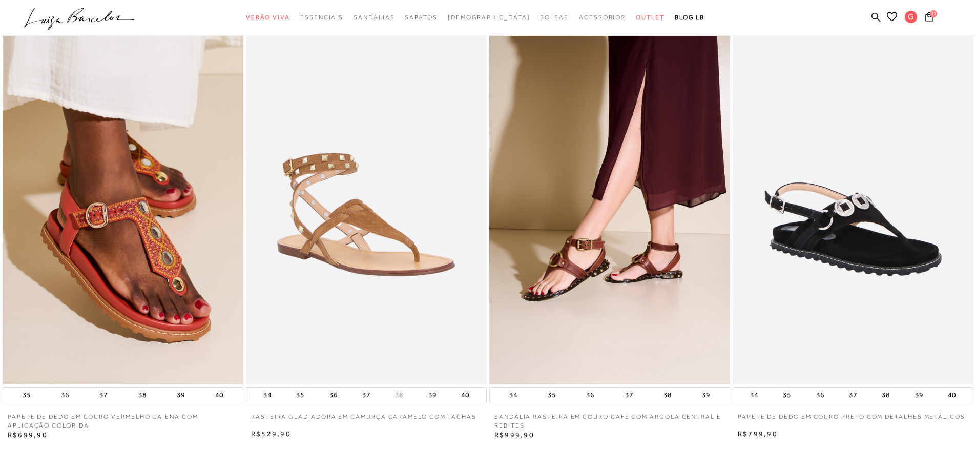
click at [403, 295] on img at bounding box center [366, 203] width 241 height 361
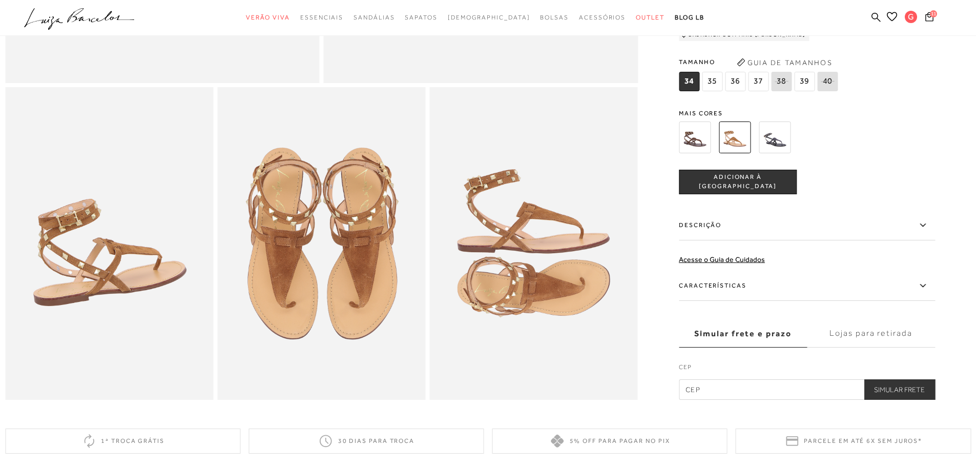
click at [705, 138] on img at bounding box center [695, 137] width 32 height 32
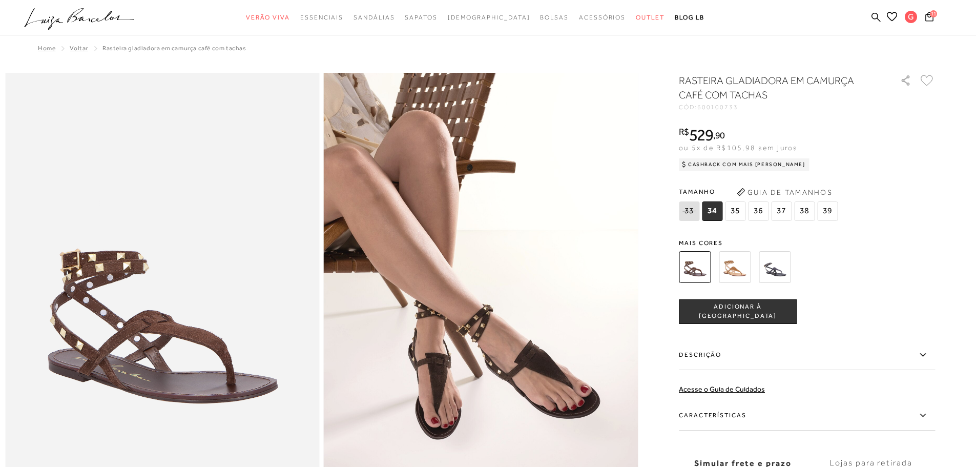
click at [786, 272] on img at bounding box center [775, 267] width 32 height 32
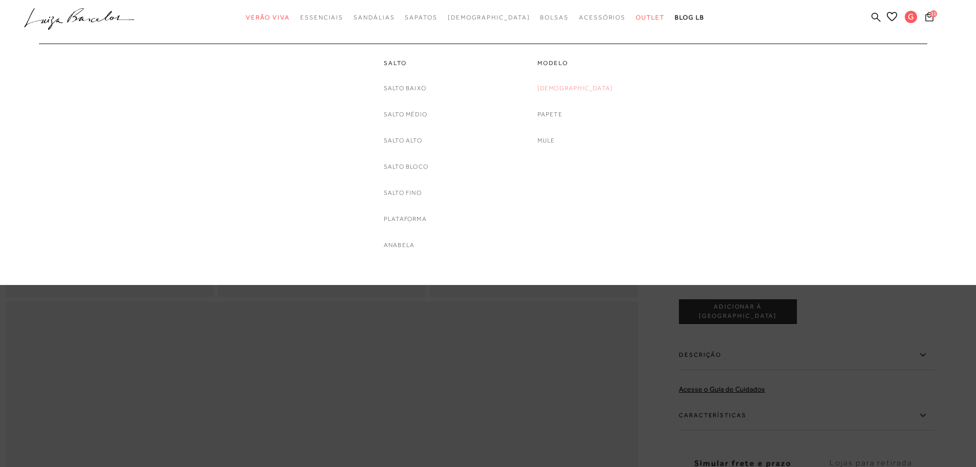
click at [579, 88] on link "Rasteira" at bounding box center [576, 88] width 76 height 11
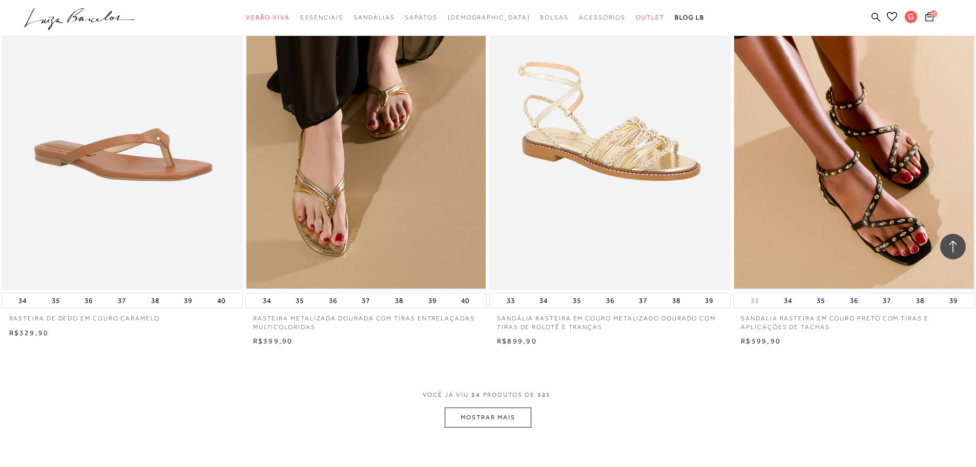
scroll to position [2460, 0]
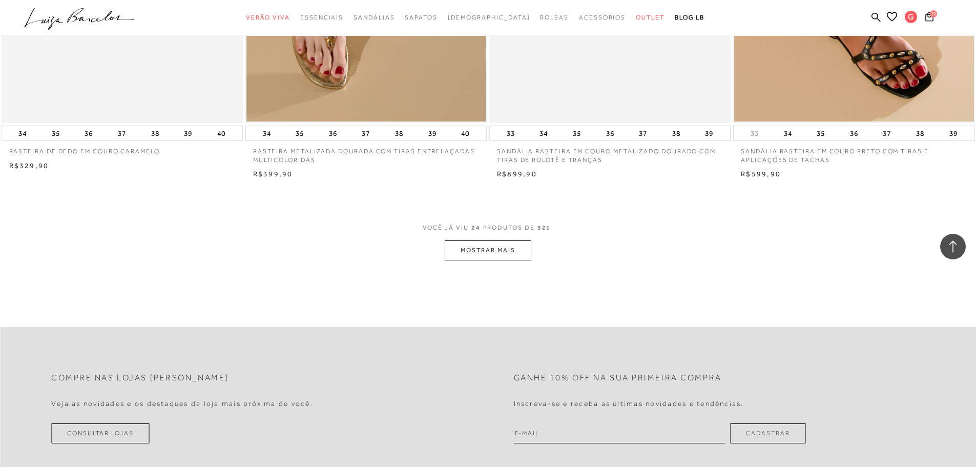
click at [494, 252] on button "MOSTRAR MAIS" at bounding box center [488, 250] width 86 height 20
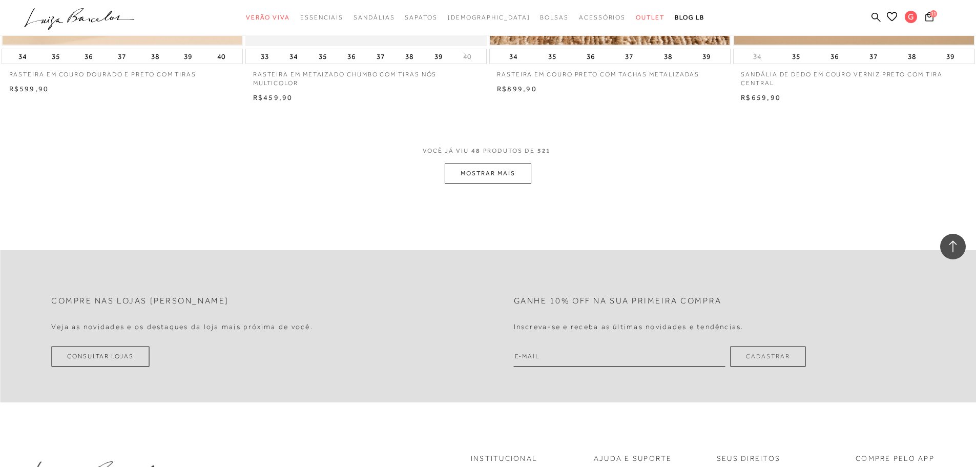
scroll to position [5125, 0]
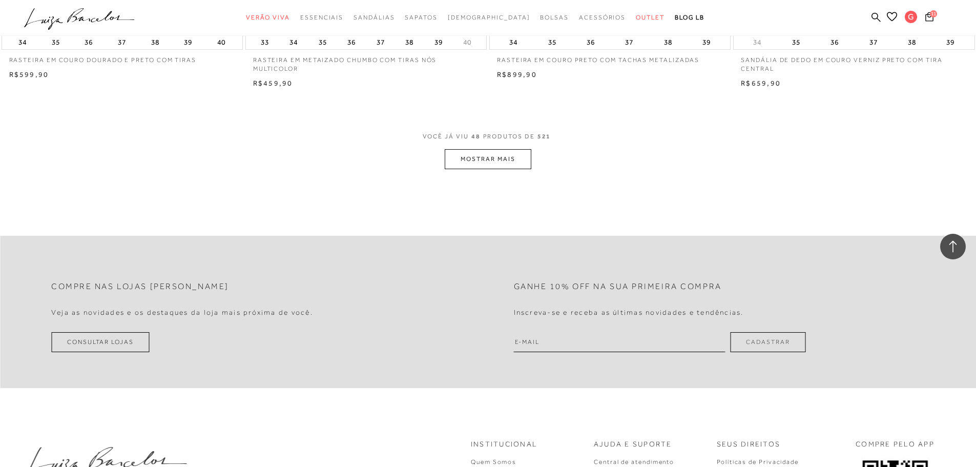
click at [505, 157] on button "MOSTRAR MAIS" at bounding box center [488, 159] width 86 height 20
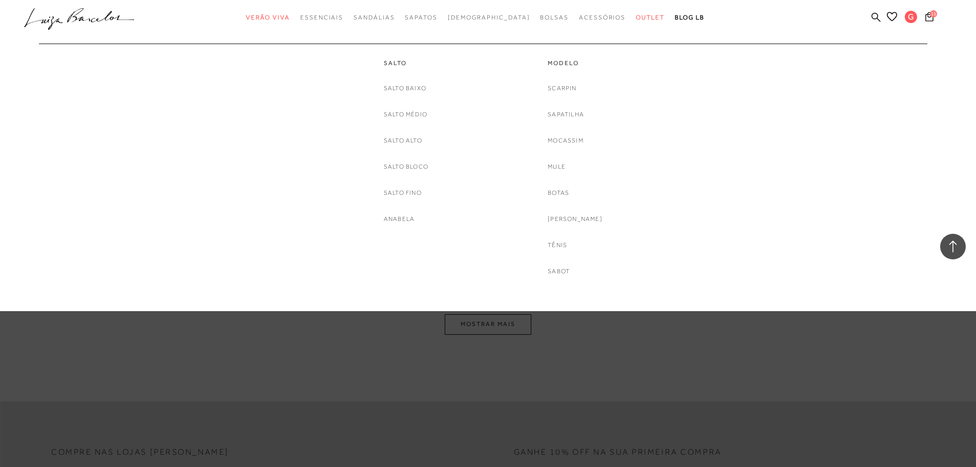
scroll to position [7381, 0]
